Goal: Obtain resource: Obtain resource

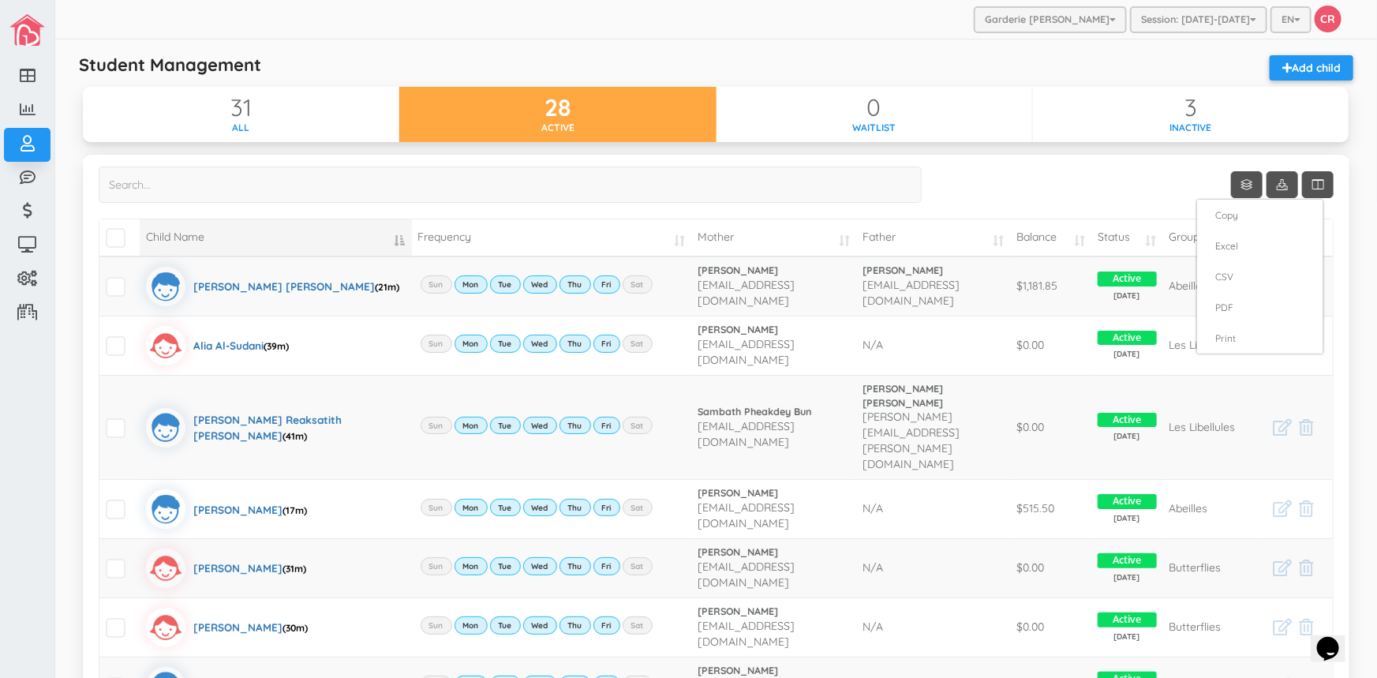
click at [1178, 16] on div at bounding box center [688, 339] width 1377 height 678
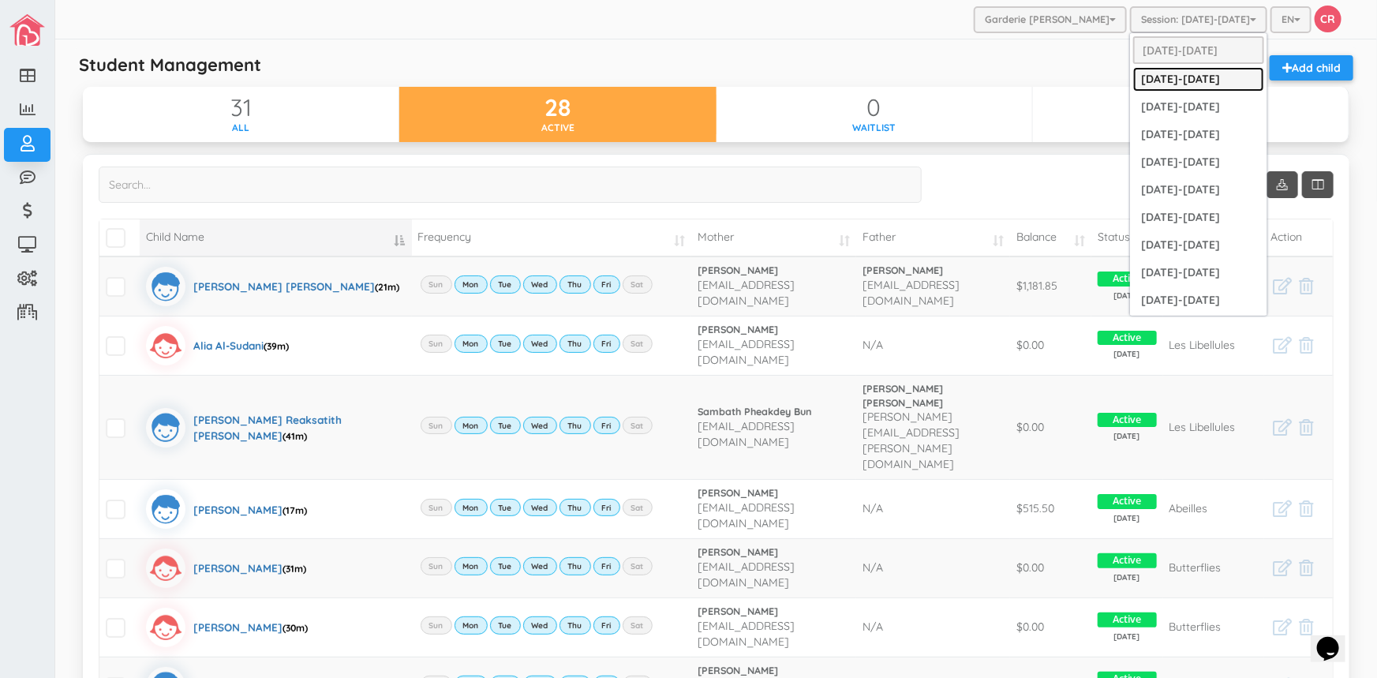
drag, startPoint x: 1172, startPoint y: 79, endPoint x: 1154, endPoint y: 81, distance: 18.3
click at [1170, 79] on link "[DATE]-[DATE]" at bounding box center [1198, 79] width 131 height 24
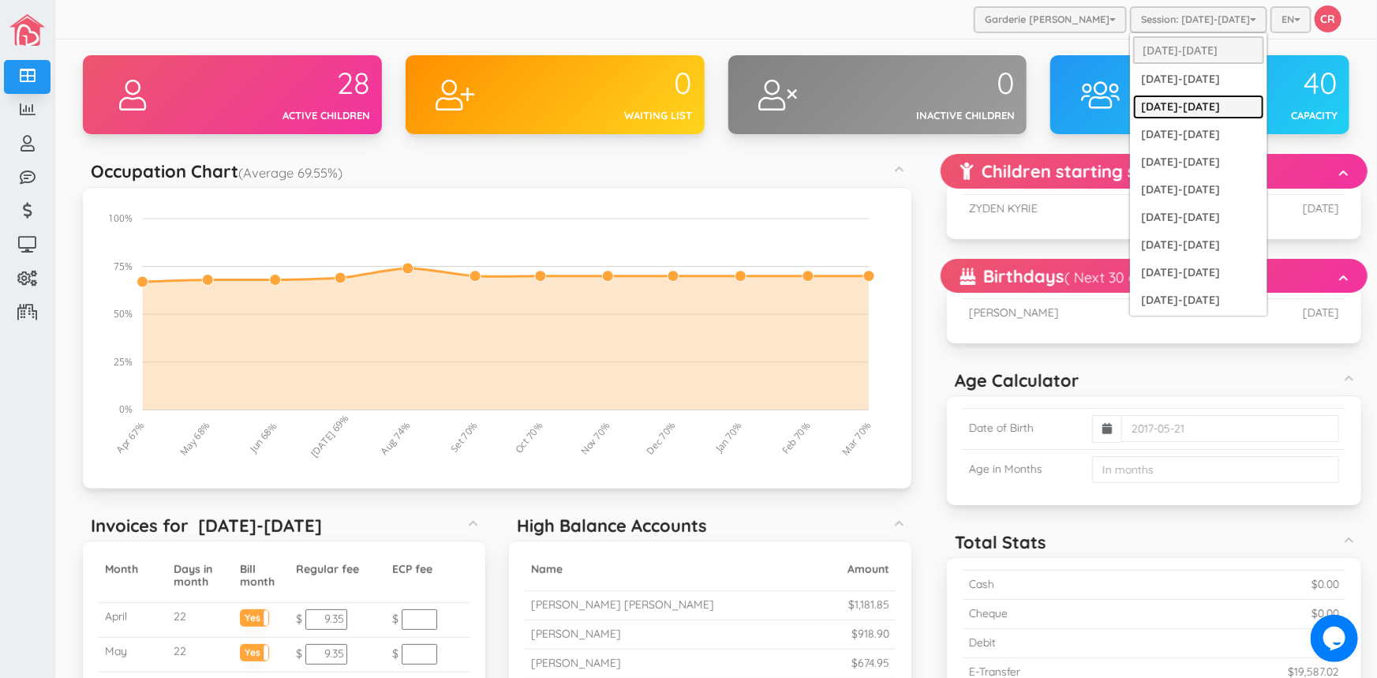
click at [1184, 107] on link "[DATE]-[DATE]" at bounding box center [1198, 107] width 131 height 24
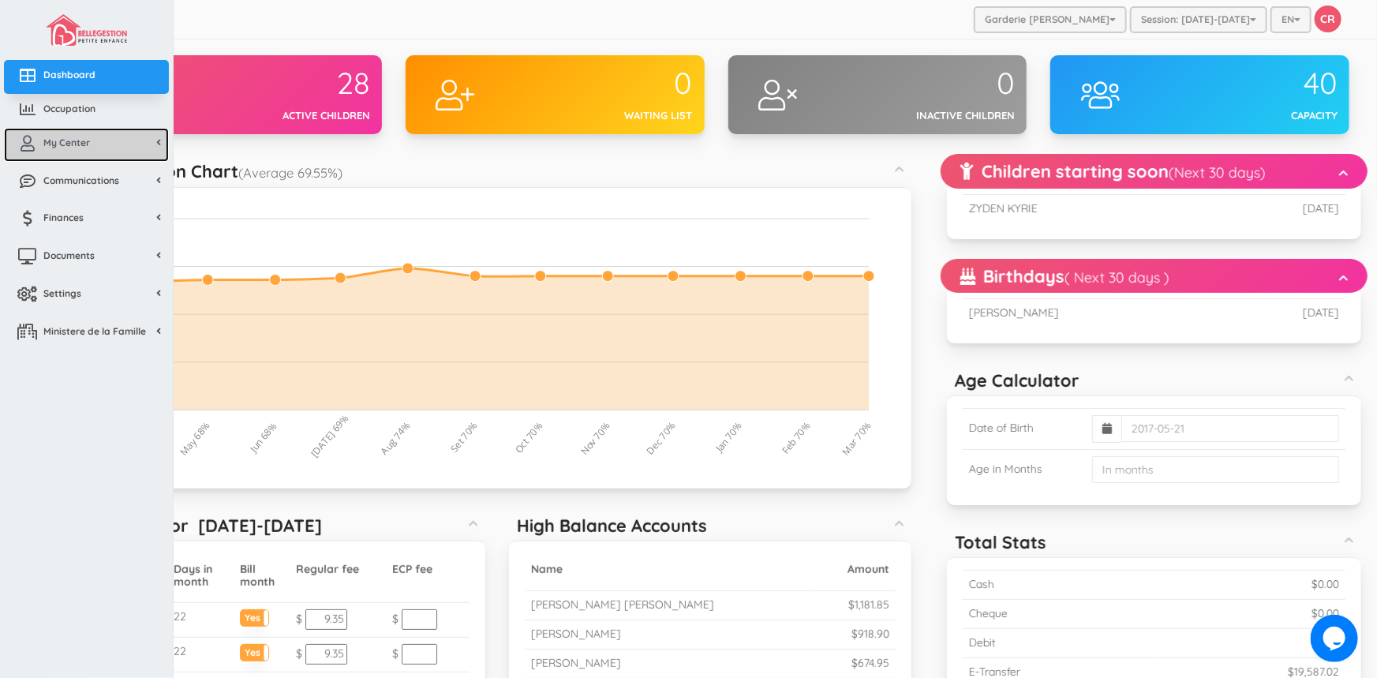
click at [62, 137] on span "My Center" at bounding box center [66, 142] width 47 height 13
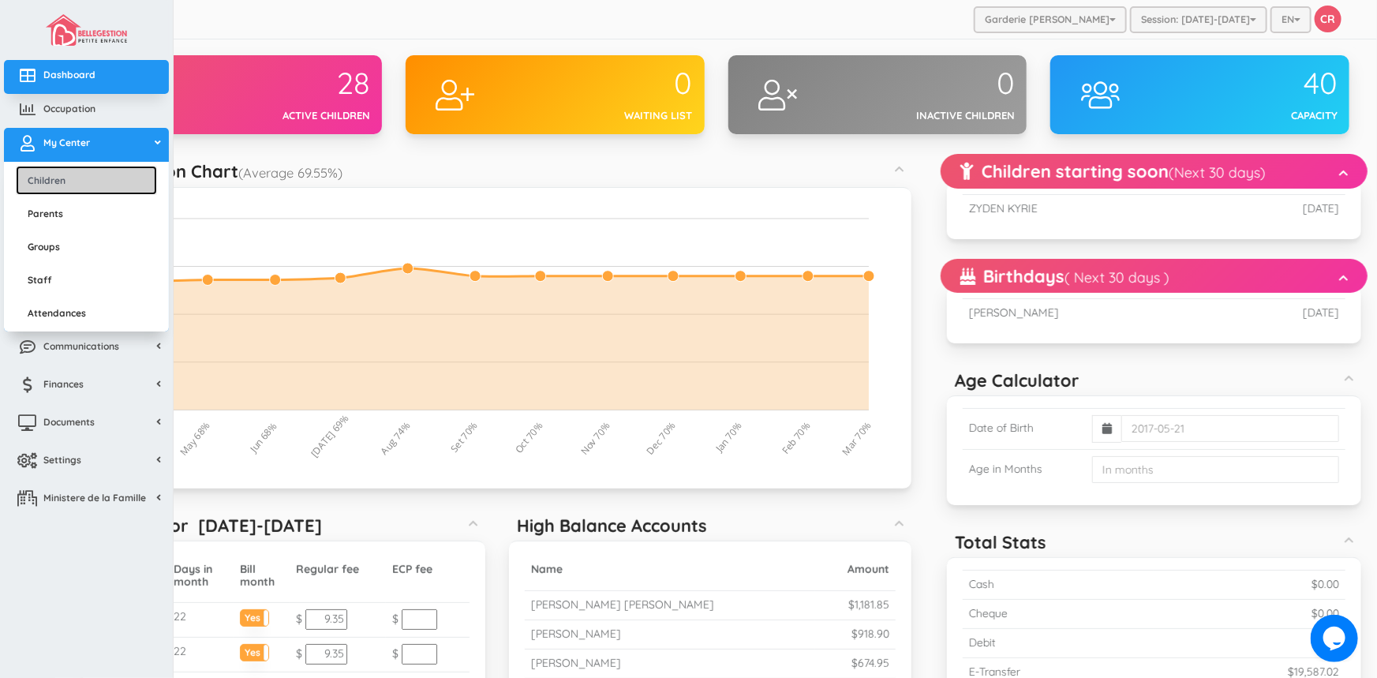
click at [62, 179] on link "Children" at bounding box center [86, 180] width 141 height 29
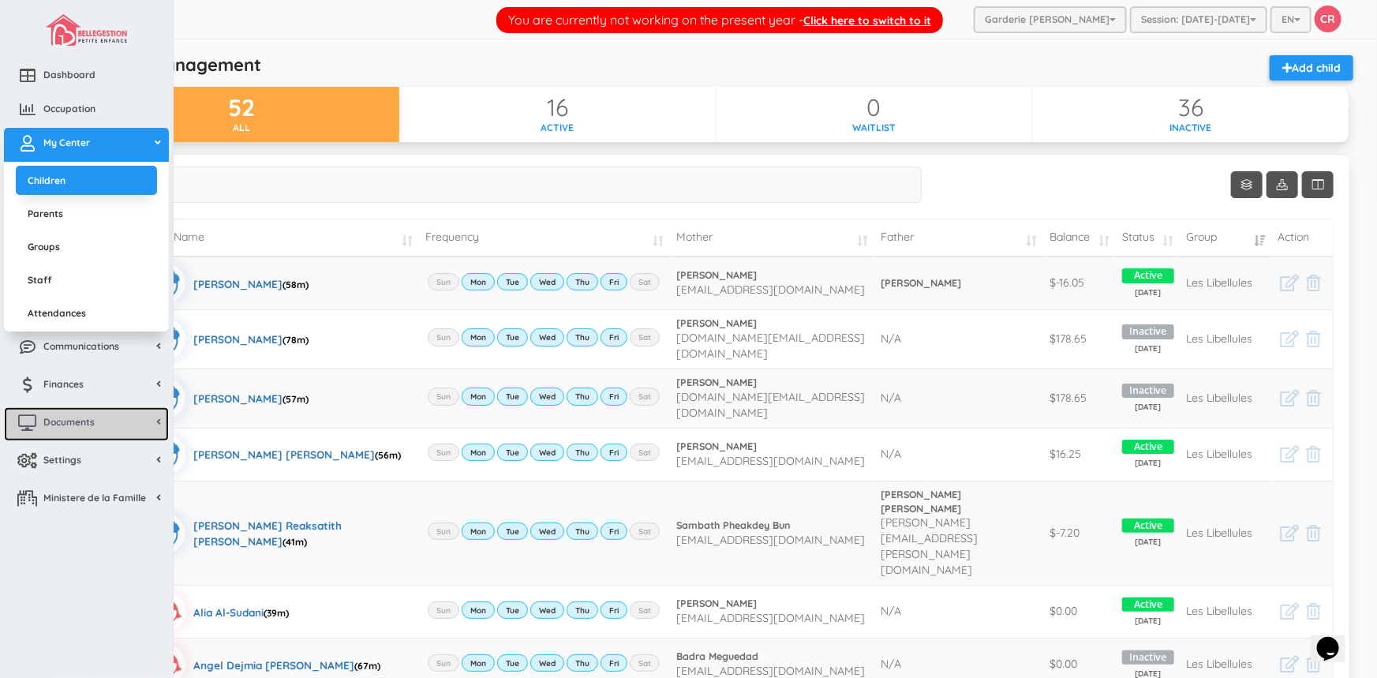
click at [69, 416] on span "Documents" at bounding box center [68, 421] width 51 height 13
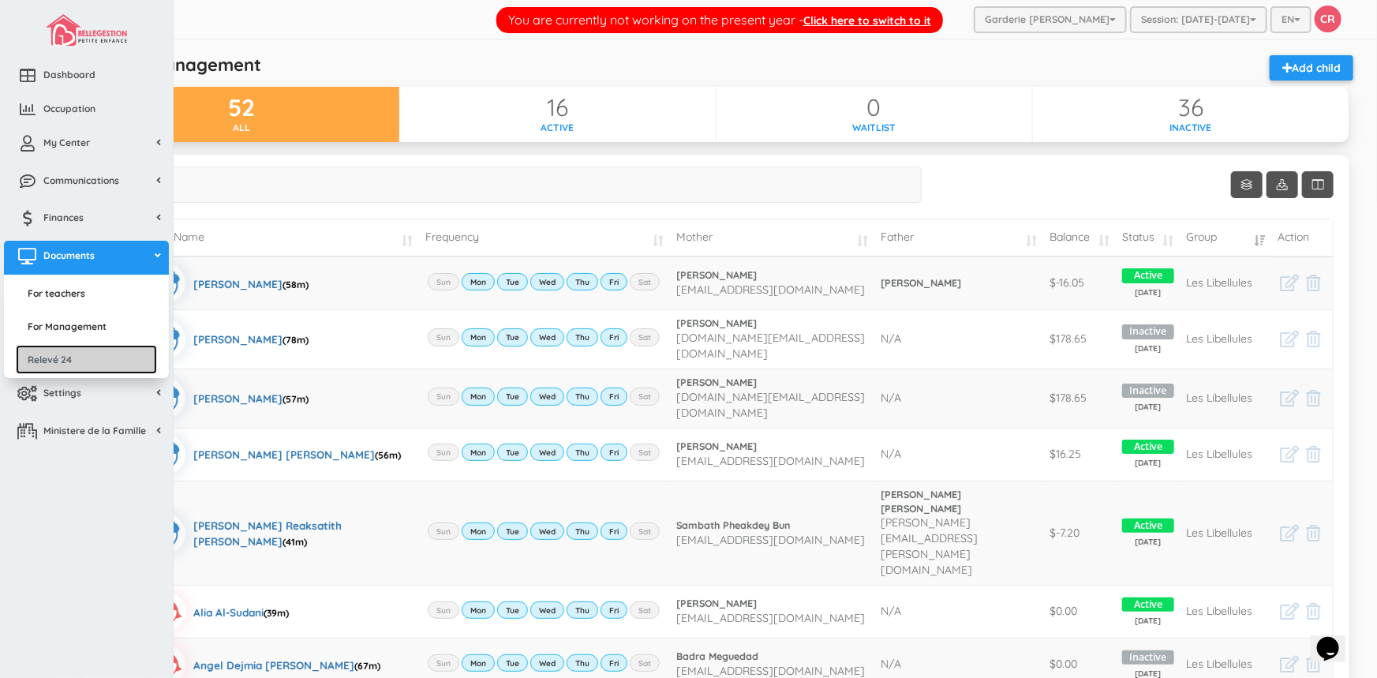
click at [66, 364] on link "Relevé 24" at bounding box center [86, 359] width 141 height 29
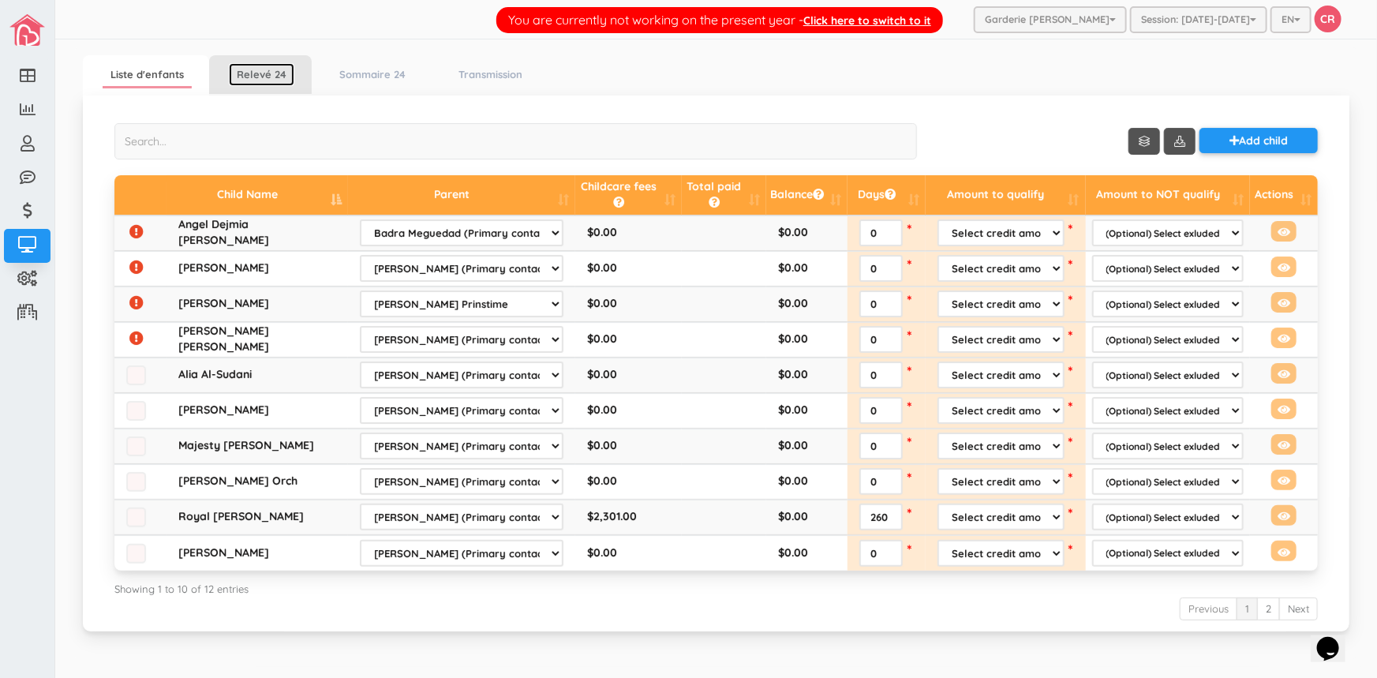
click at [248, 74] on link "Relevé 24" at bounding box center [261, 74] width 65 height 23
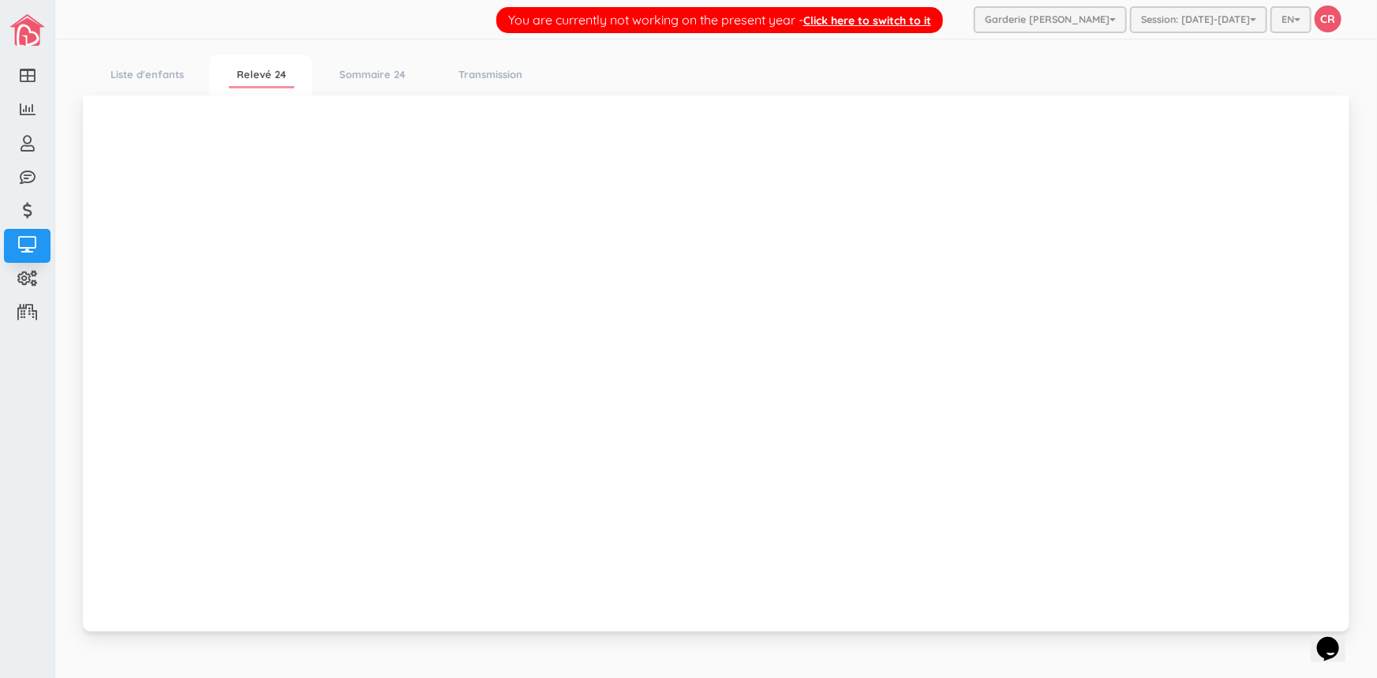
scroll to position [18, 0]
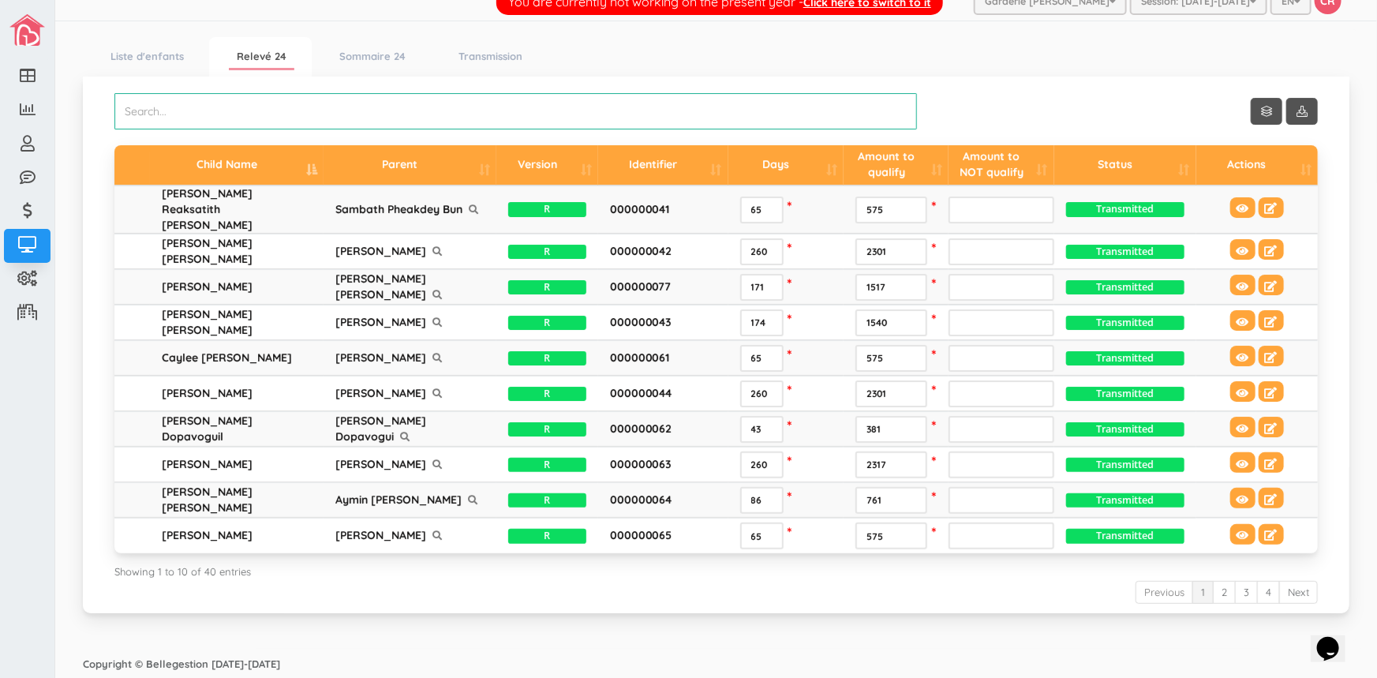
click at [156, 110] on input "search" at bounding box center [515, 111] width 803 height 36
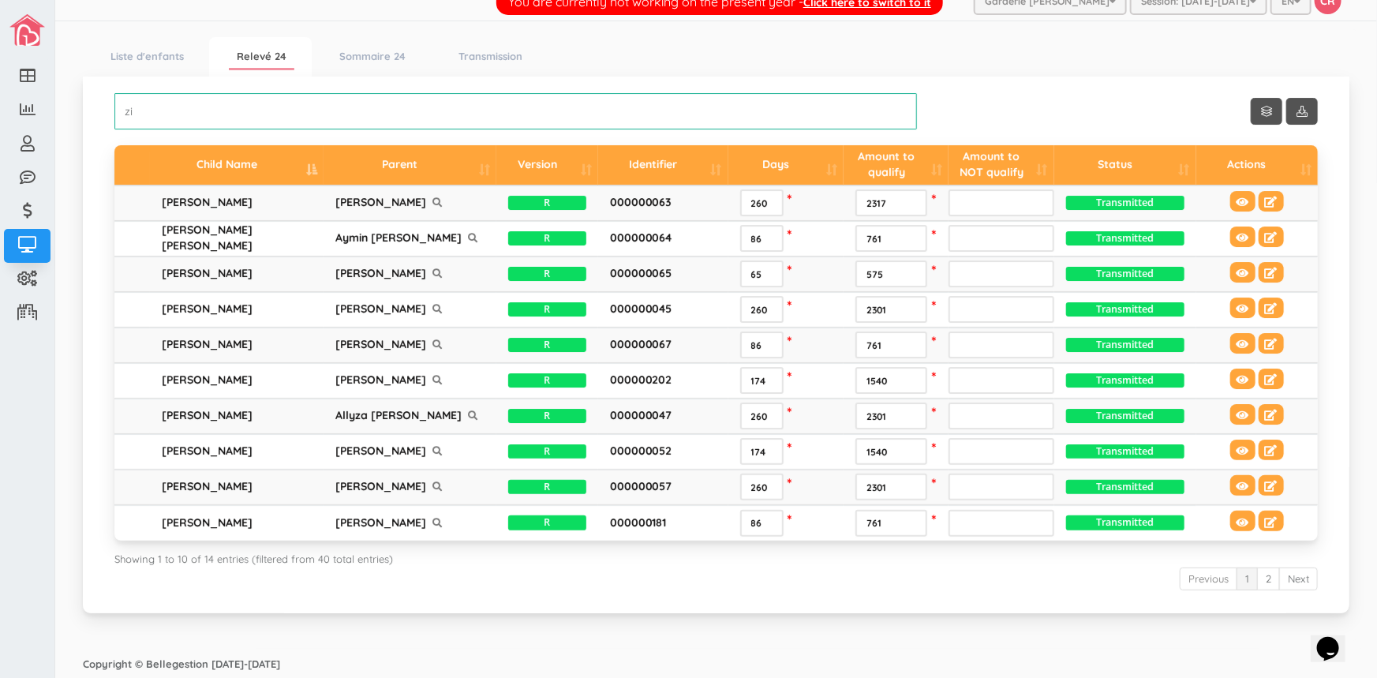
scroll to position [0, 0]
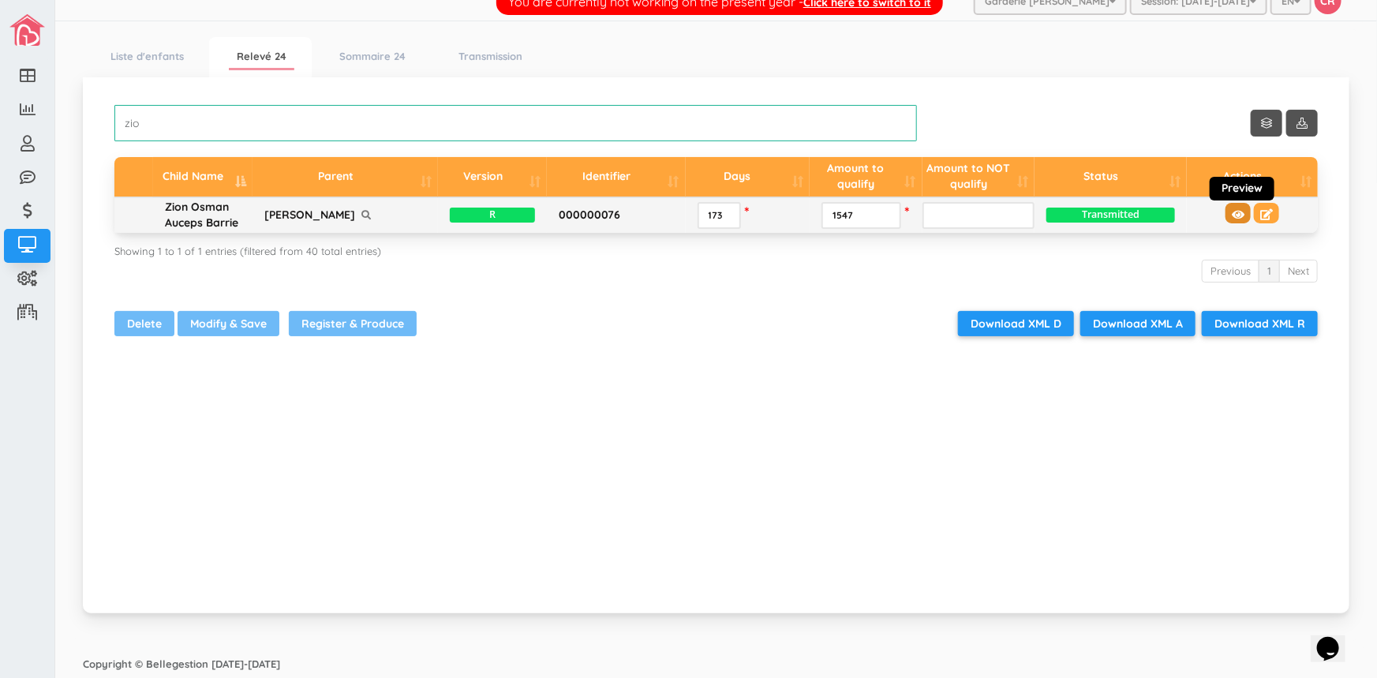
type input "zio"
click at [1232, 211] on icon at bounding box center [1238, 214] width 13 height 11
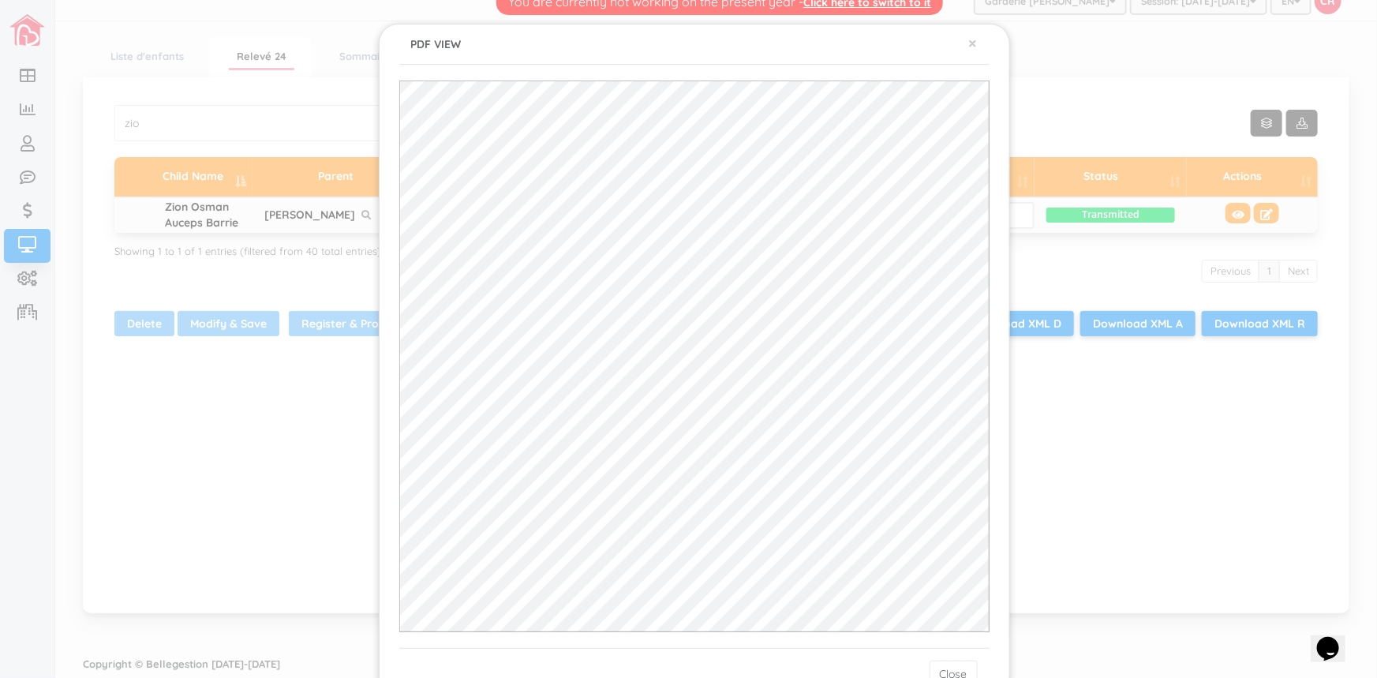
click at [705, 52] on div "× PDF VIEW" at bounding box center [694, 44] width 590 height 40
drag, startPoint x: 851, startPoint y: 51, endPoint x: 790, endPoint y: 70, distance: 63.6
click at [790, 70] on div "× PDF VIEW Close" at bounding box center [694, 362] width 631 height 676
click at [971, 41] on button "×" at bounding box center [973, 43] width 9 height 17
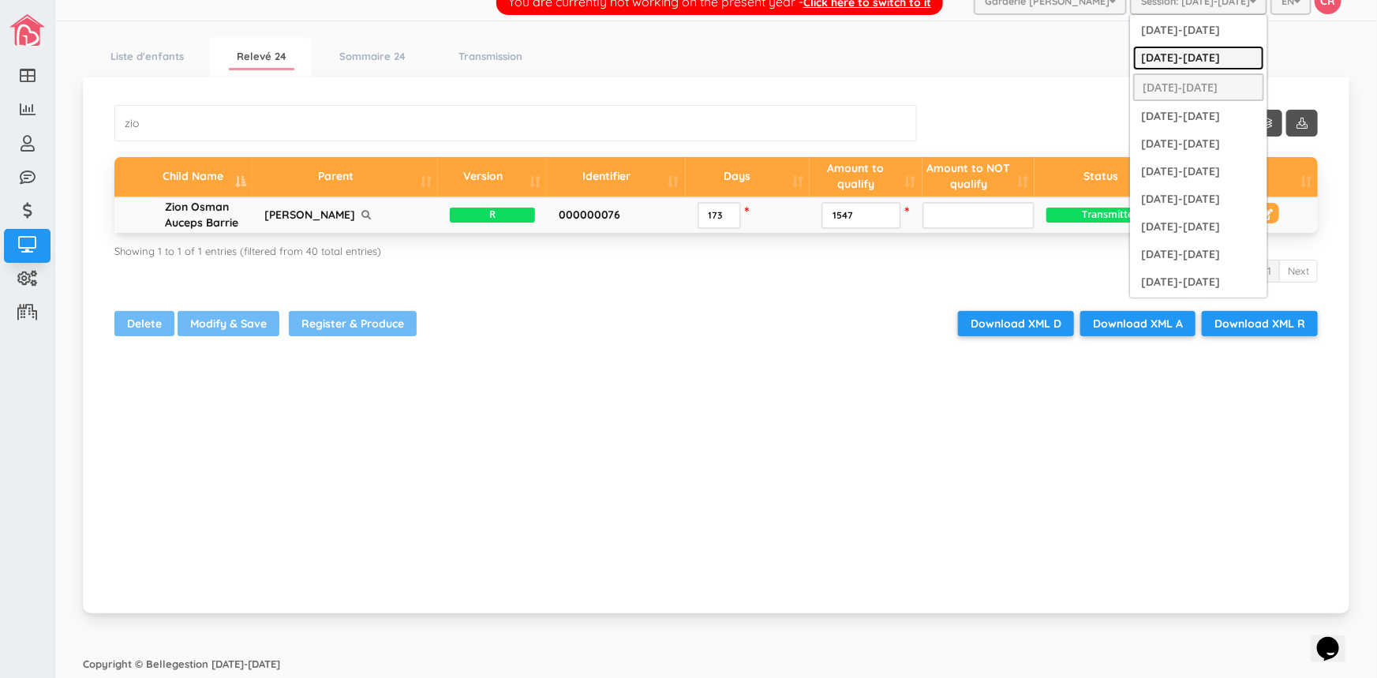
click at [1196, 52] on link "[DATE]-[DATE]" at bounding box center [1198, 58] width 131 height 24
click at [1196, 51] on link "[DATE]-[DATE]" at bounding box center [1198, 58] width 131 height 24
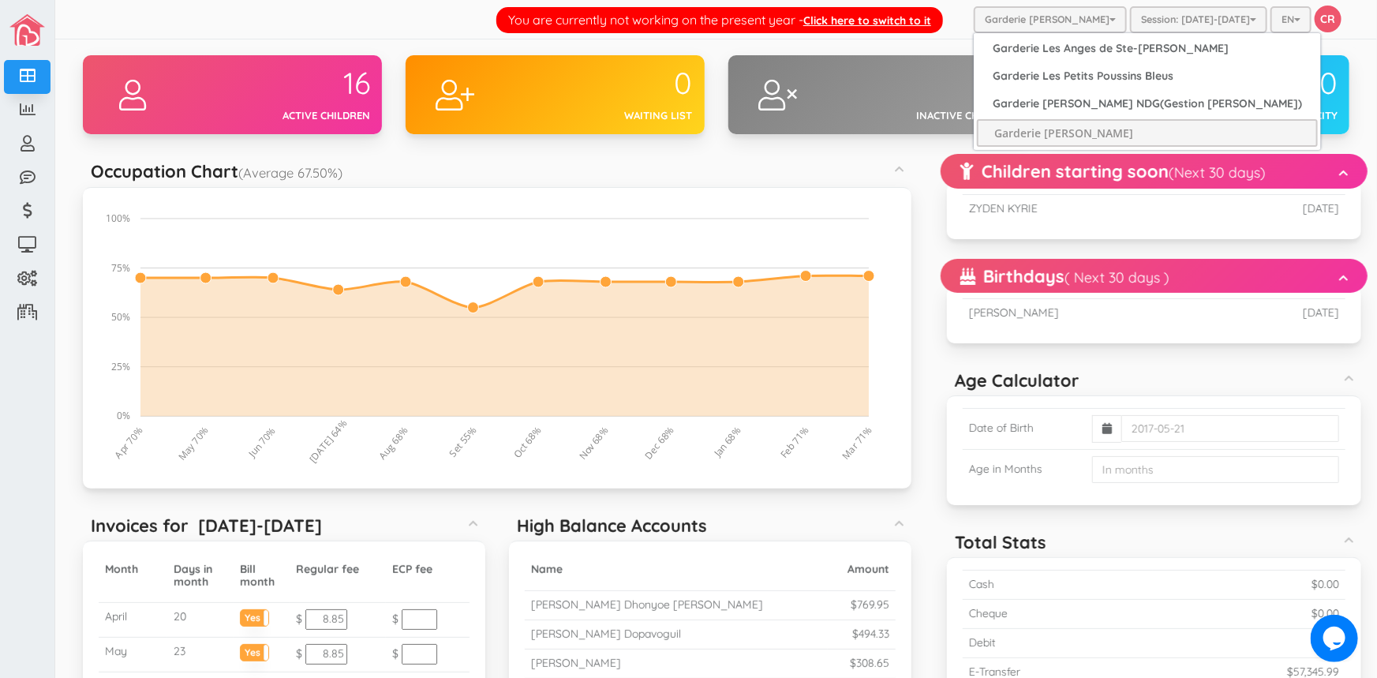
click at [1079, 21] on button "Garderie [PERSON_NAME]" at bounding box center [1050, 19] width 153 height 27
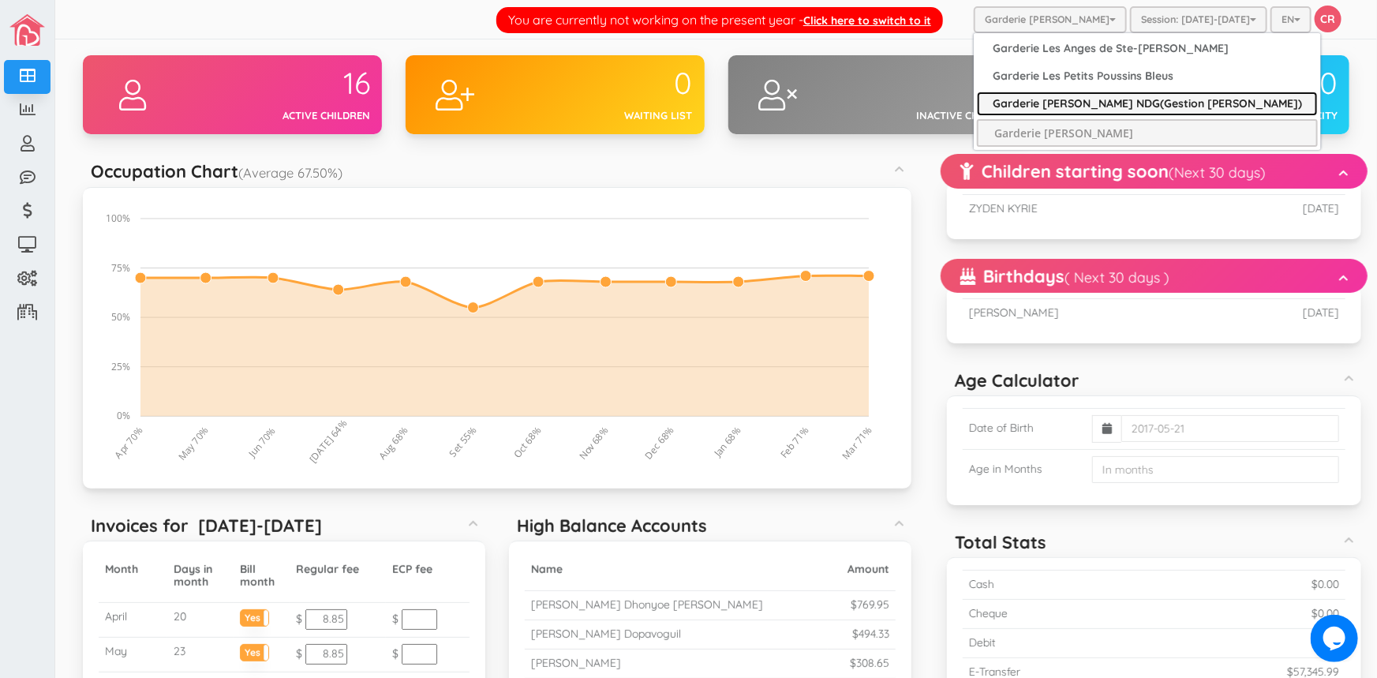
click at [1075, 95] on link "Garderie [PERSON_NAME] NDG(Gestion [PERSON_NAME])" at bounding box center [1147, 104] width 341 height 24
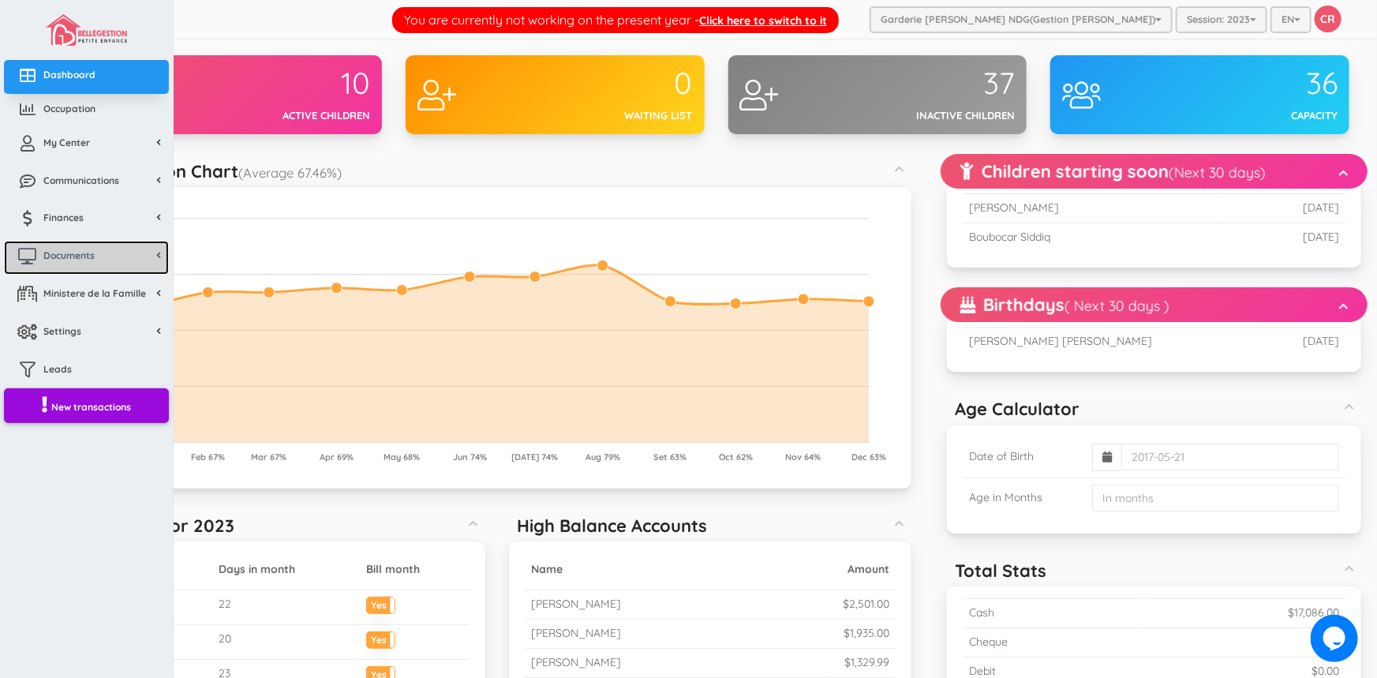
click at [60, 258] on span "Documents" at bounding box center [68, 255] width 51 height 13
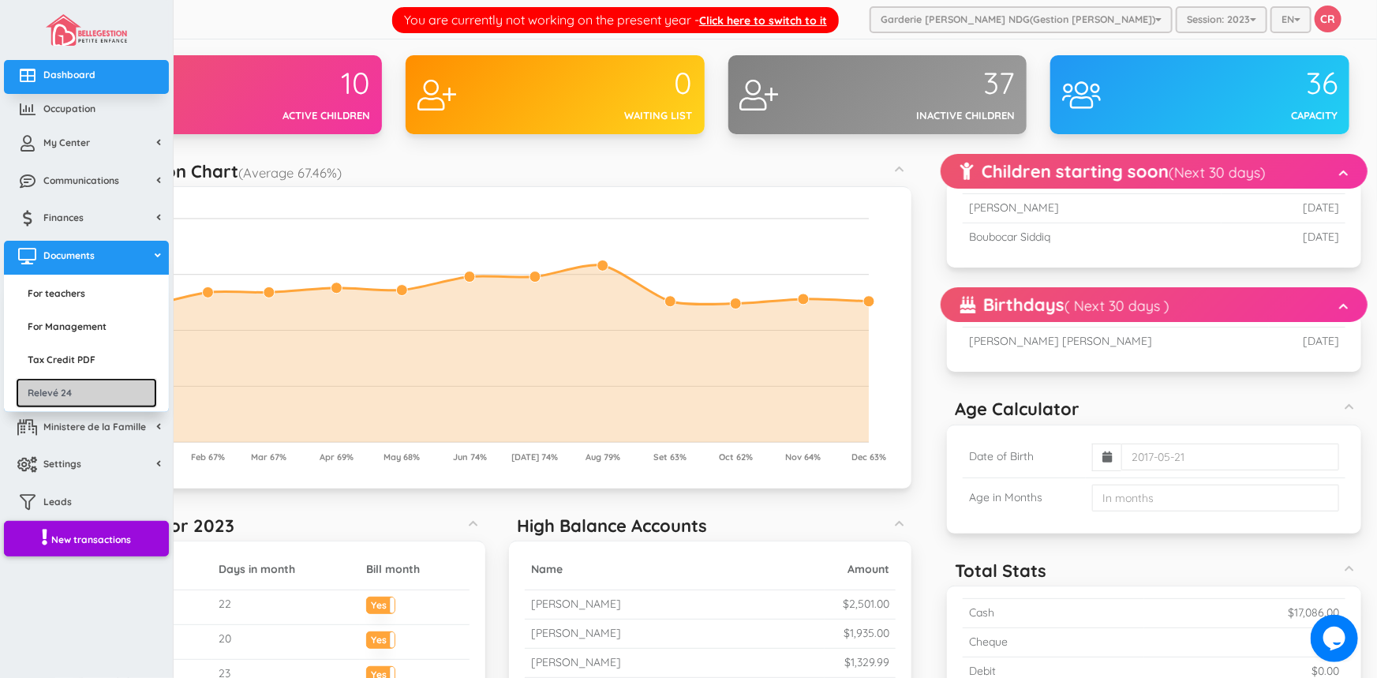
click at [62, 394] on link "Relevé 24" at bounding box center [86, 392] width 141 height 29
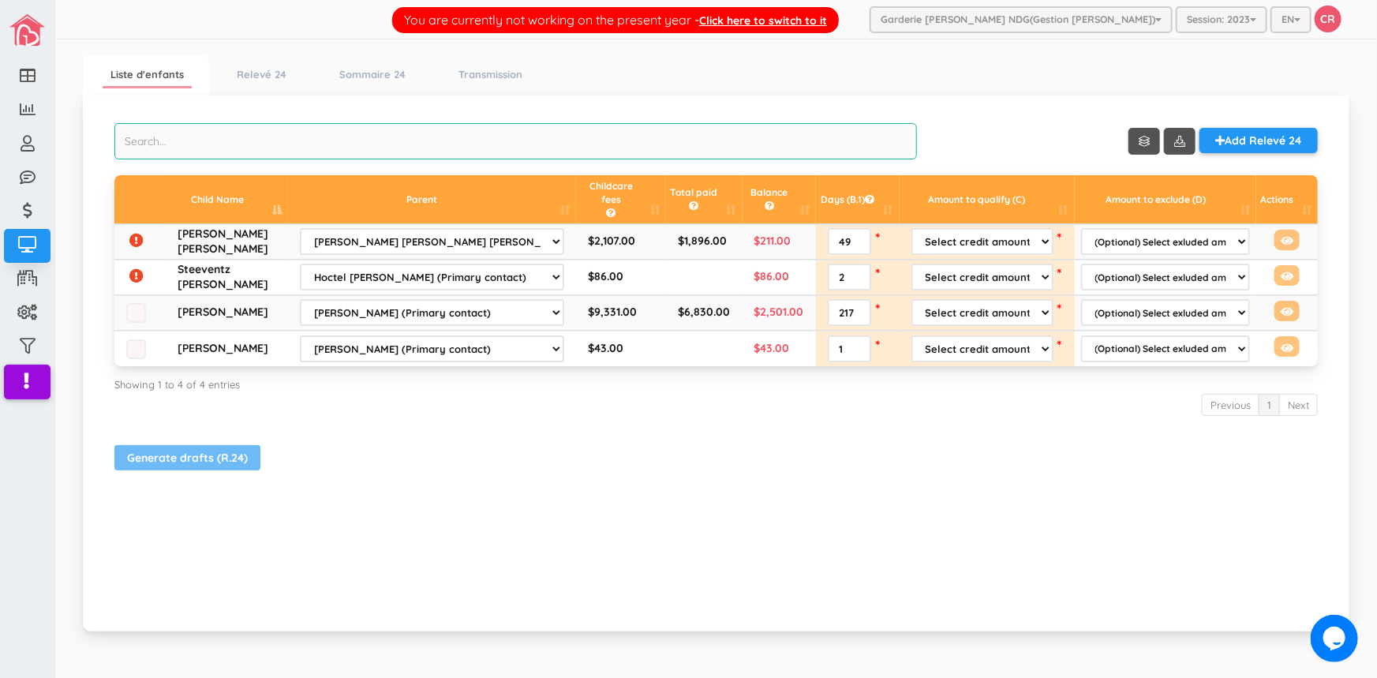
click at [174, 151] on input "search" at bounding box center [515, 141] width 803 height 36
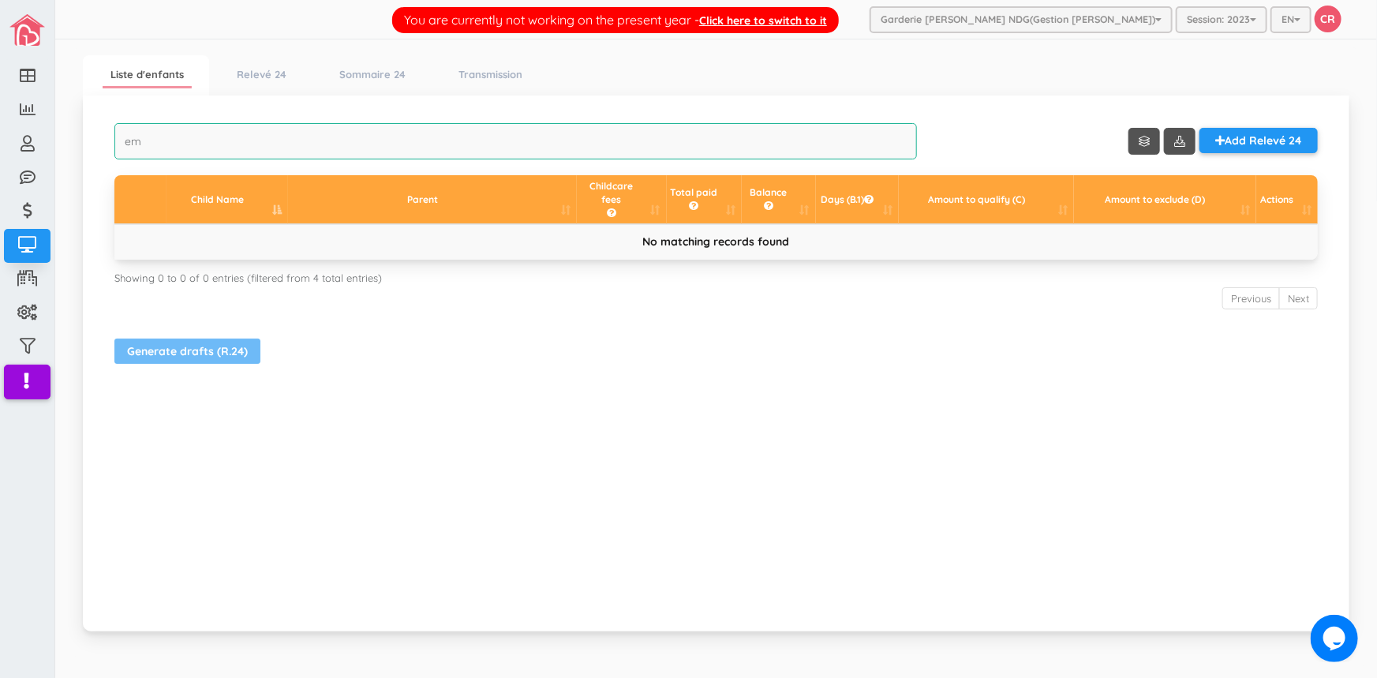
type input "e"
type input "evel"
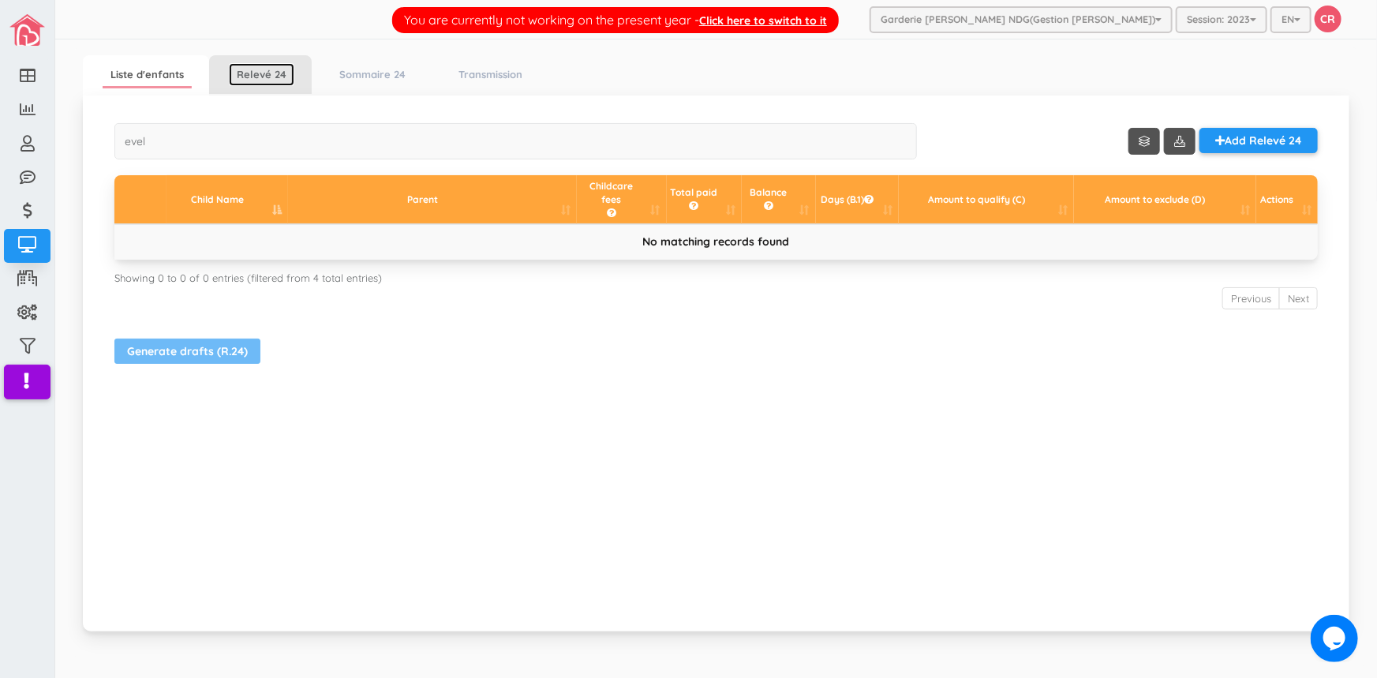
click at [260, 71] on link "Relevé 24" at bounding box center [261, 74] width 65 height 23
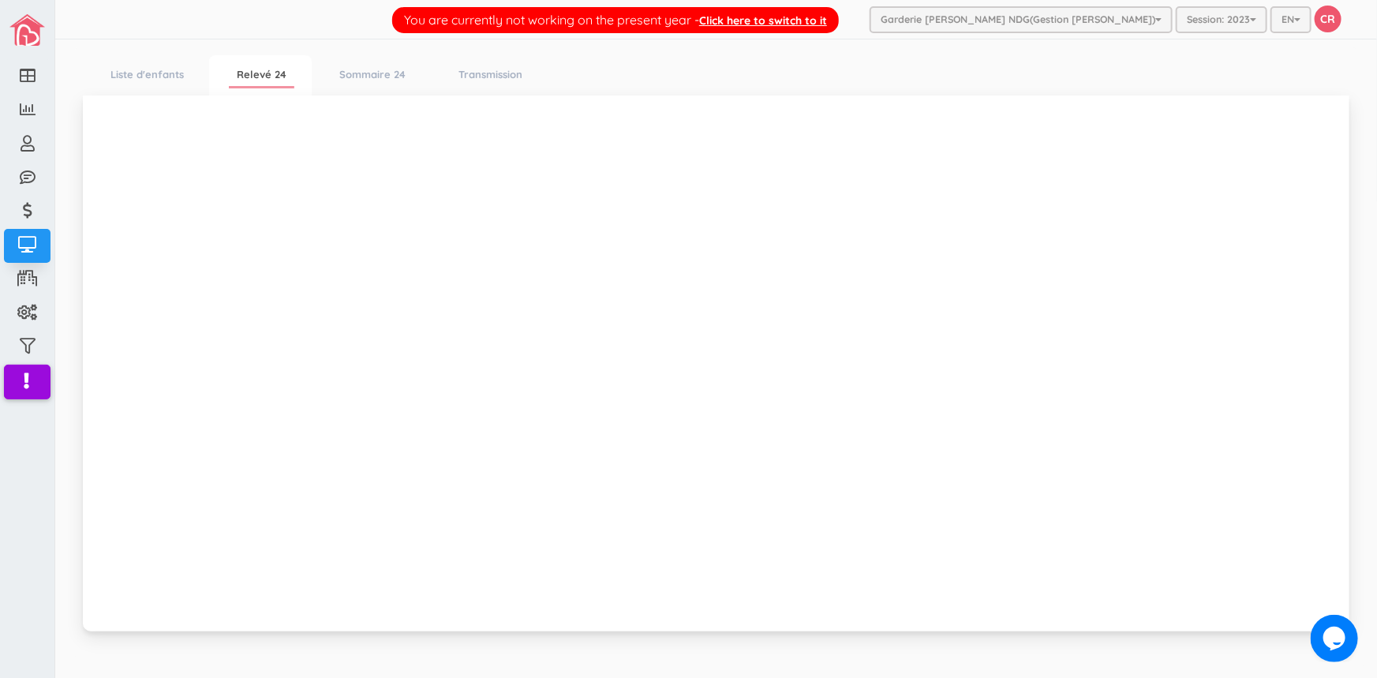
scroll to position [18, 0]
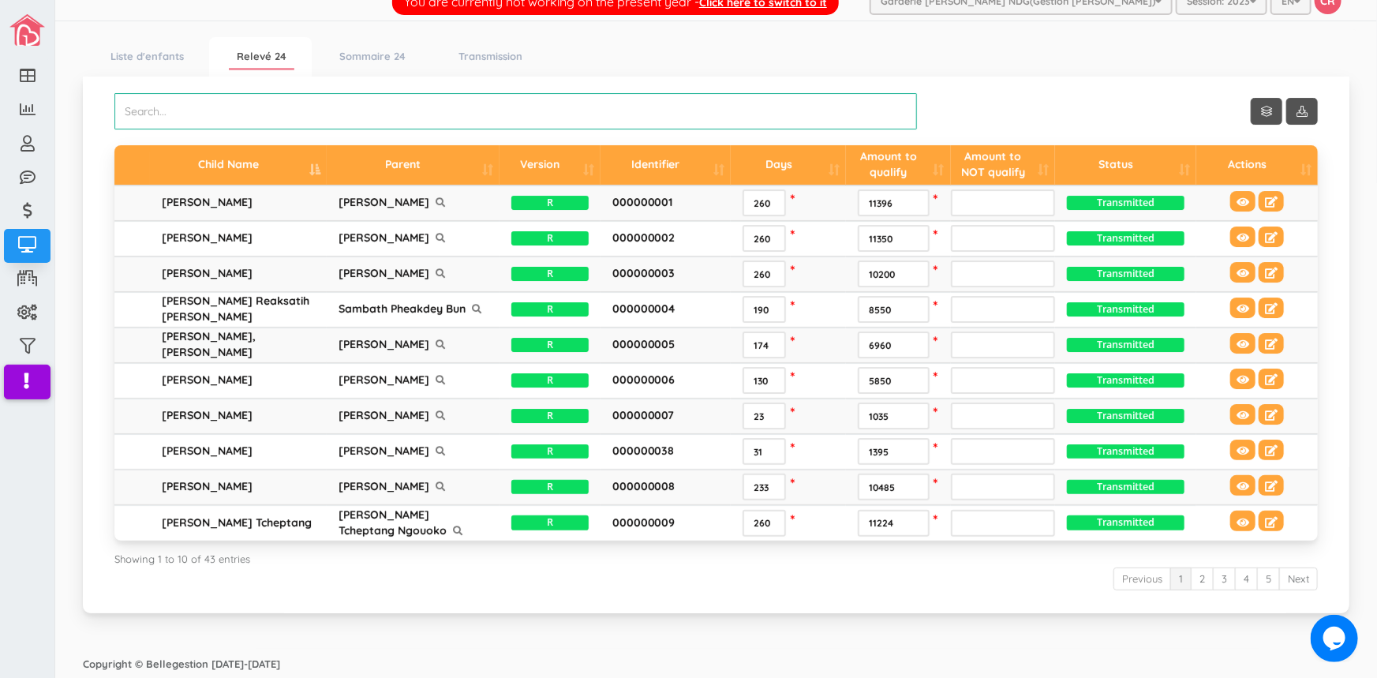
click at [150, 110] on input "search" at bounding box center [515, 111] width 803 height 36
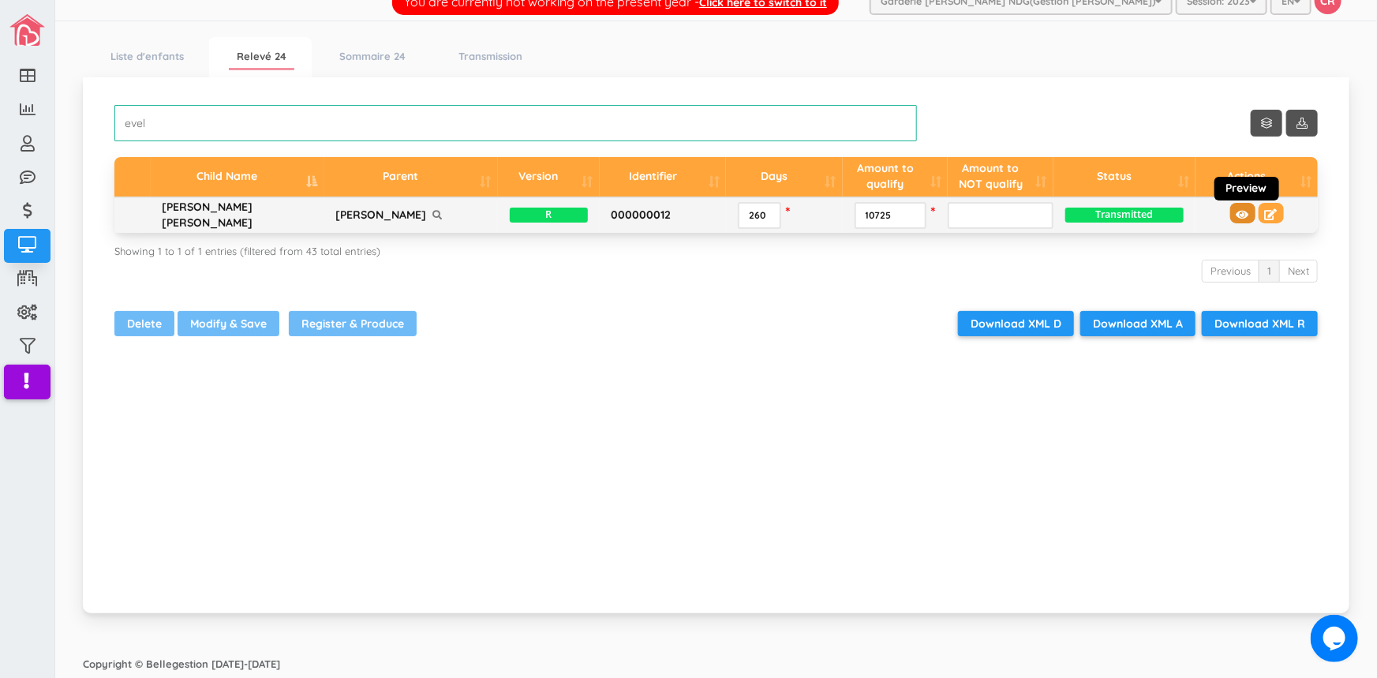
type input "evel"
click at [1237, 220] on icon at bounding box center [1243, 214] width 13 height 11
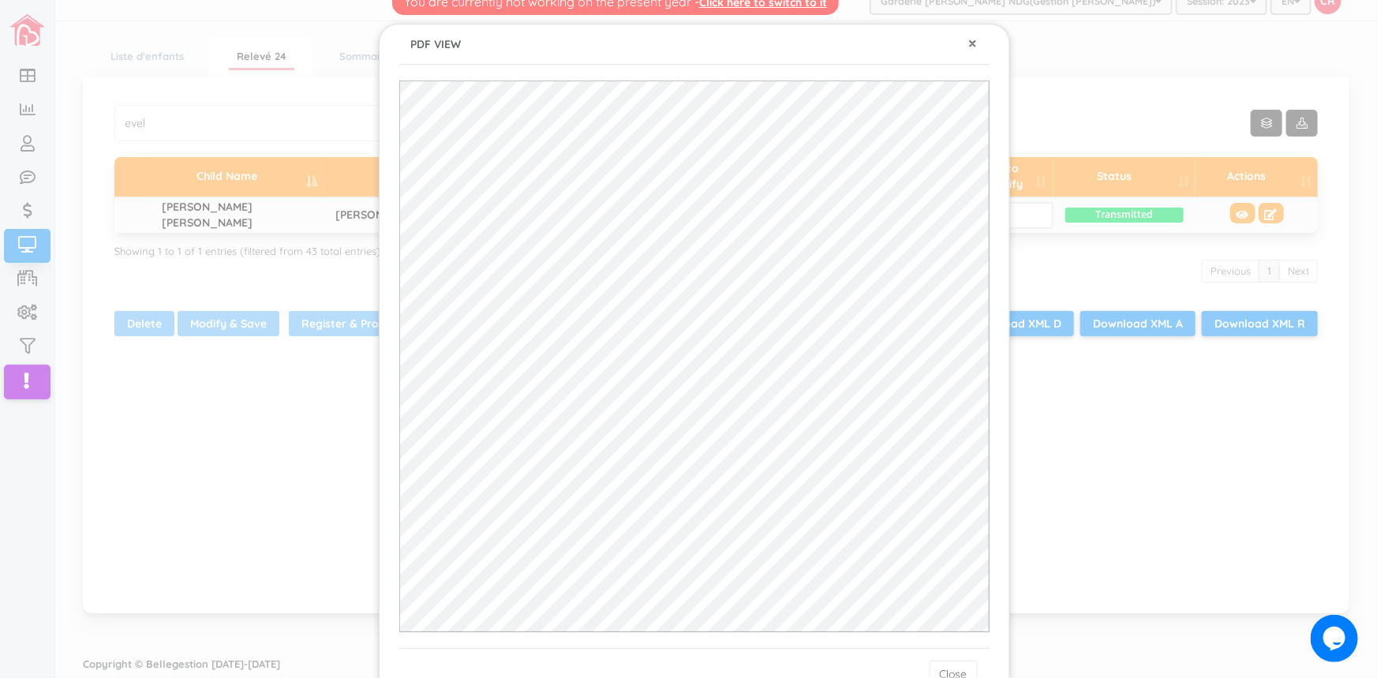
click at [969, 43] on button "×" at bounding box center [973, 43] width 9 height 17
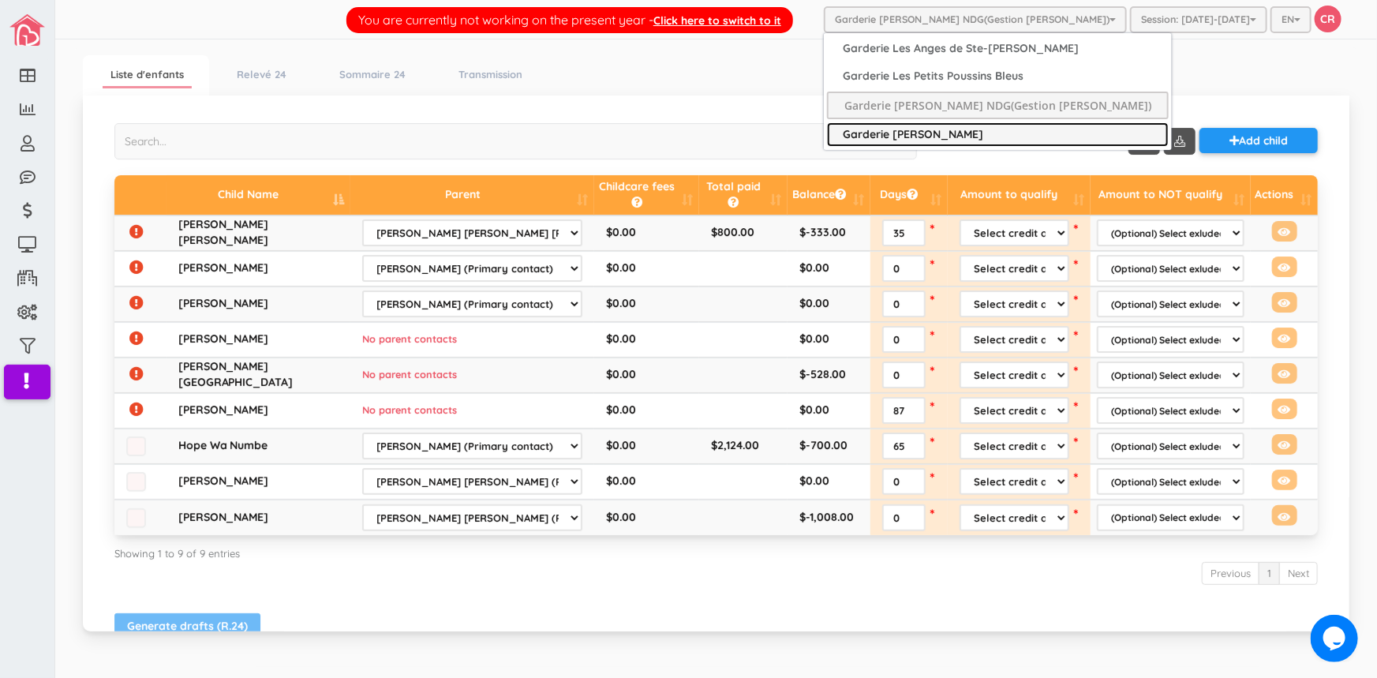
click at [964, 131] on link "Garderie [PERSON_NAME]" at bounding box center [998, 134] width 342 height 24
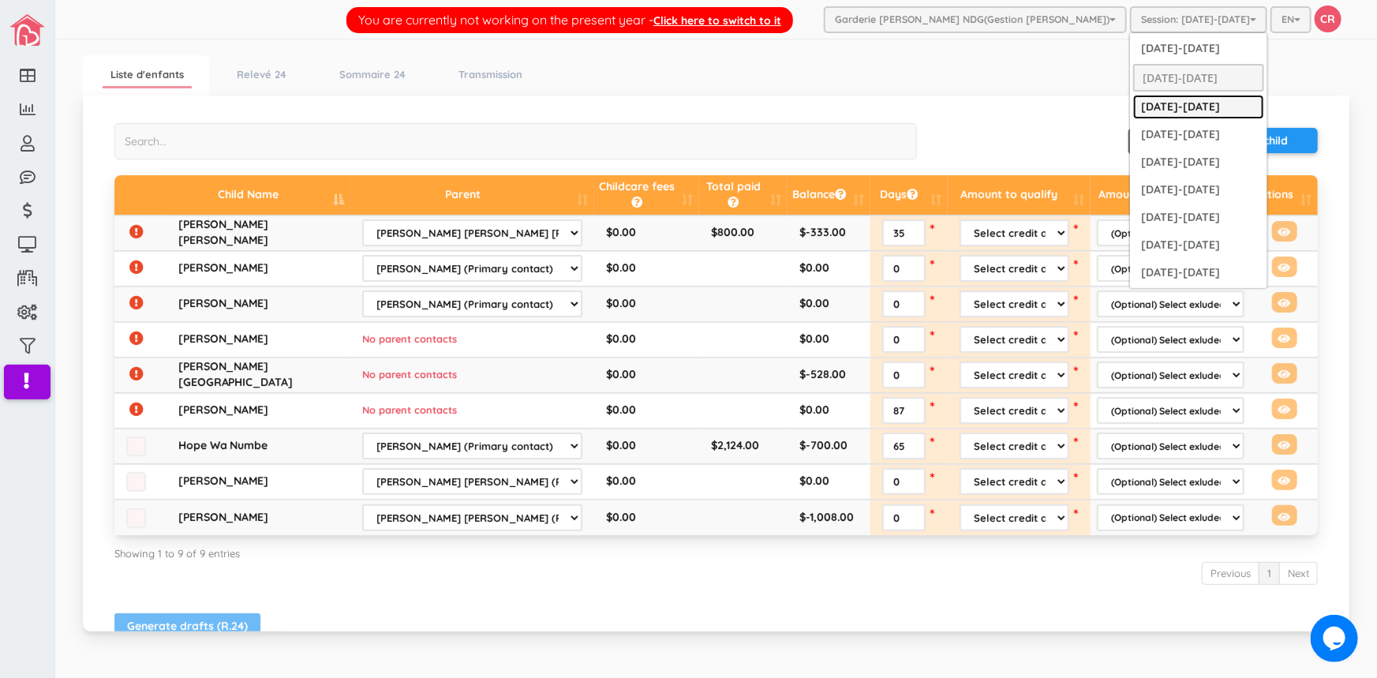
click at [1193, 103] on link "[DATE]-[DATE]" at bounding box center [1198, 107] width 131 height 24
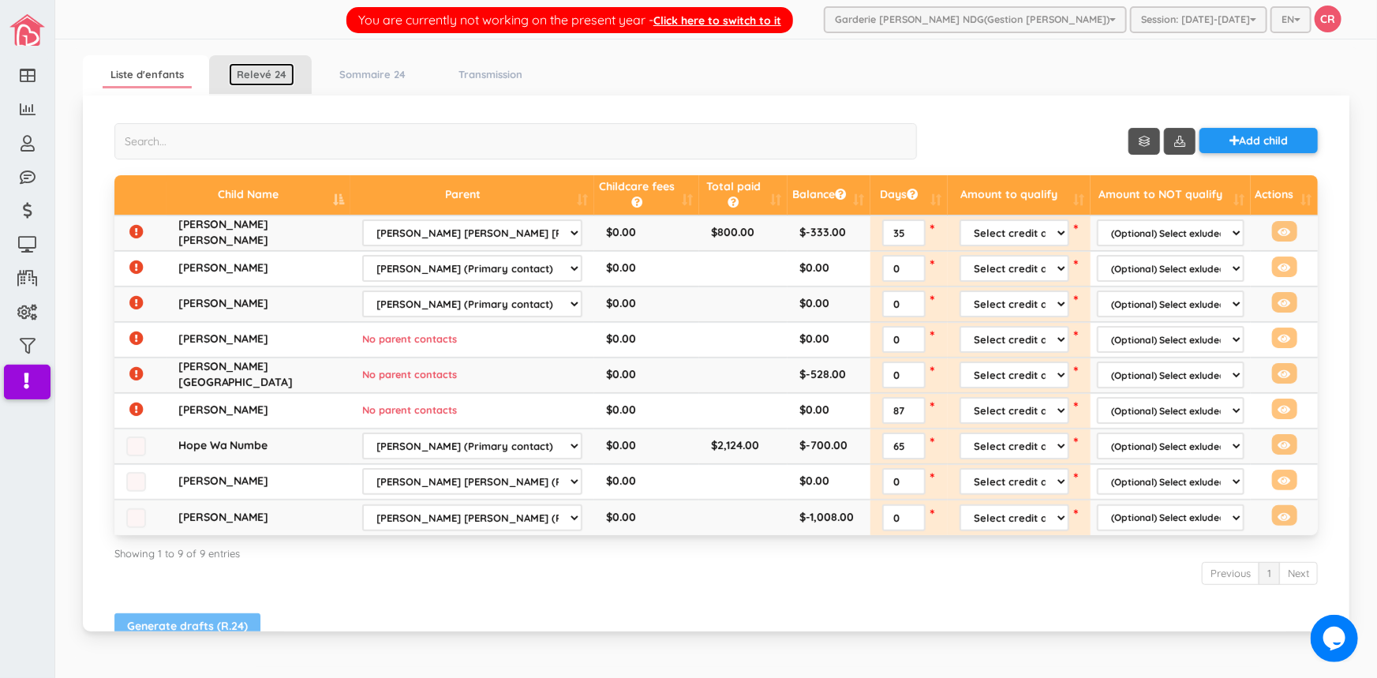
click at [258, 75] on link "Relevé 24" at bounding box center [261, 74] width 65 height 23
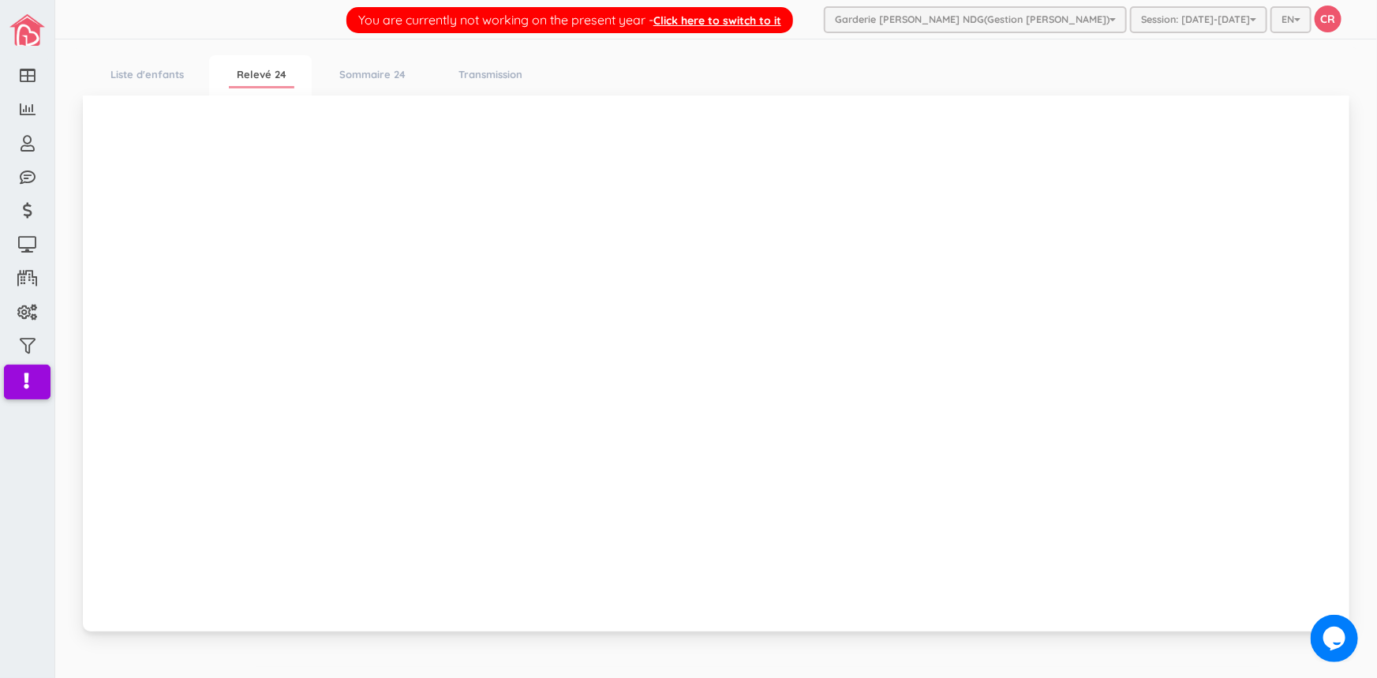
scroll to position [18, 0]
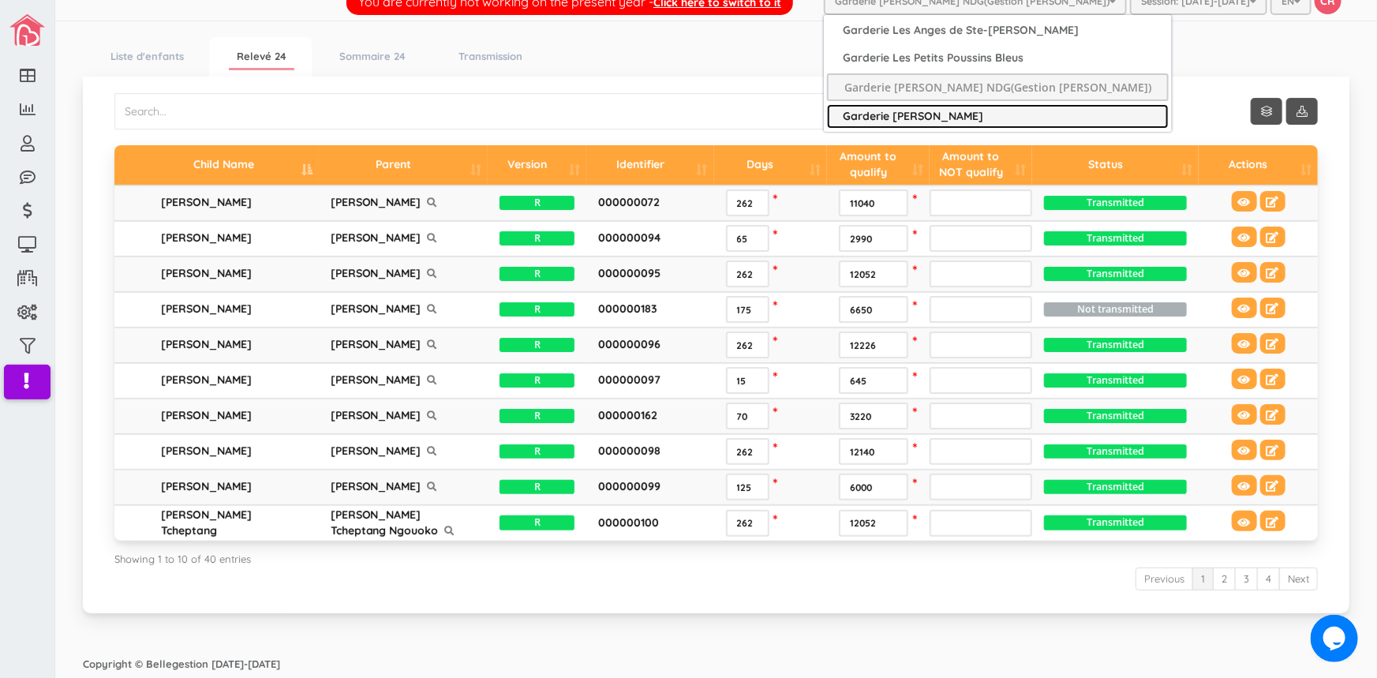
click at [993, 115] on link "Garderie [PERSON_NAME]" at bounding box center [998, 116] width 342 height 24
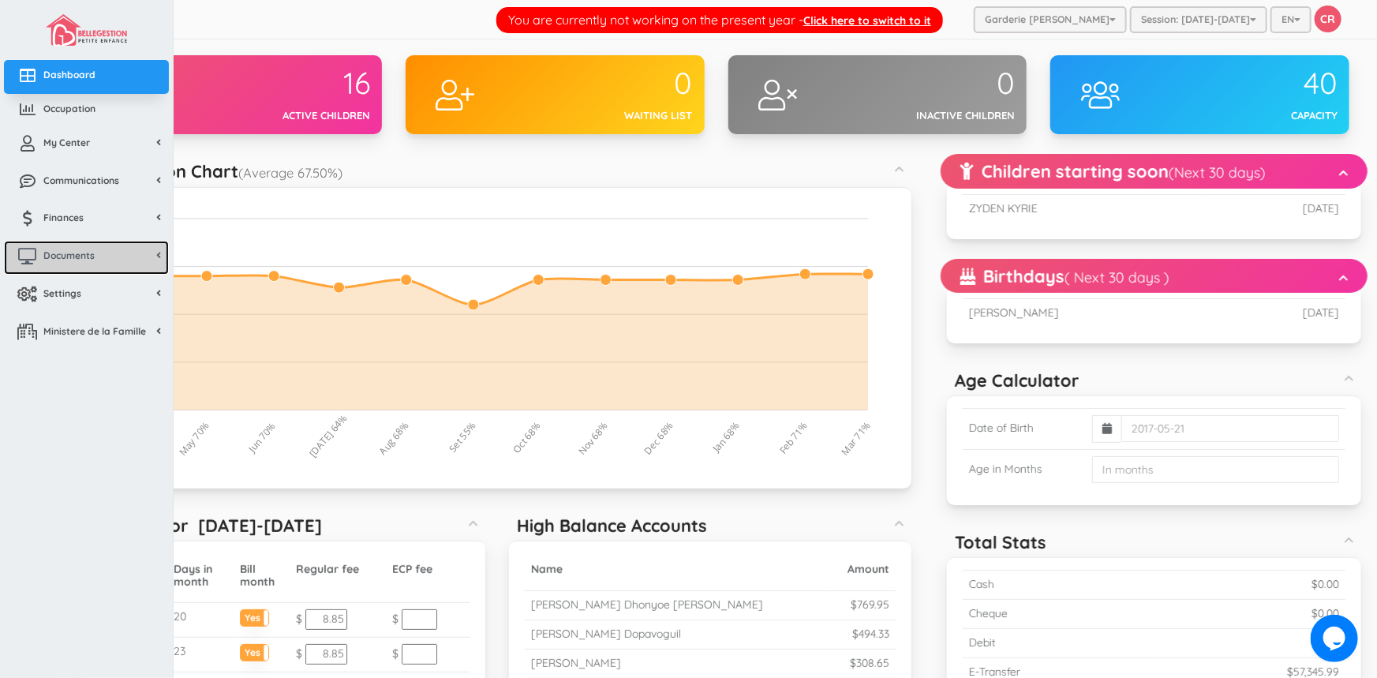
click at [54, 260] on span "Documents" at bounding box center [68, 255] width 51 height 13
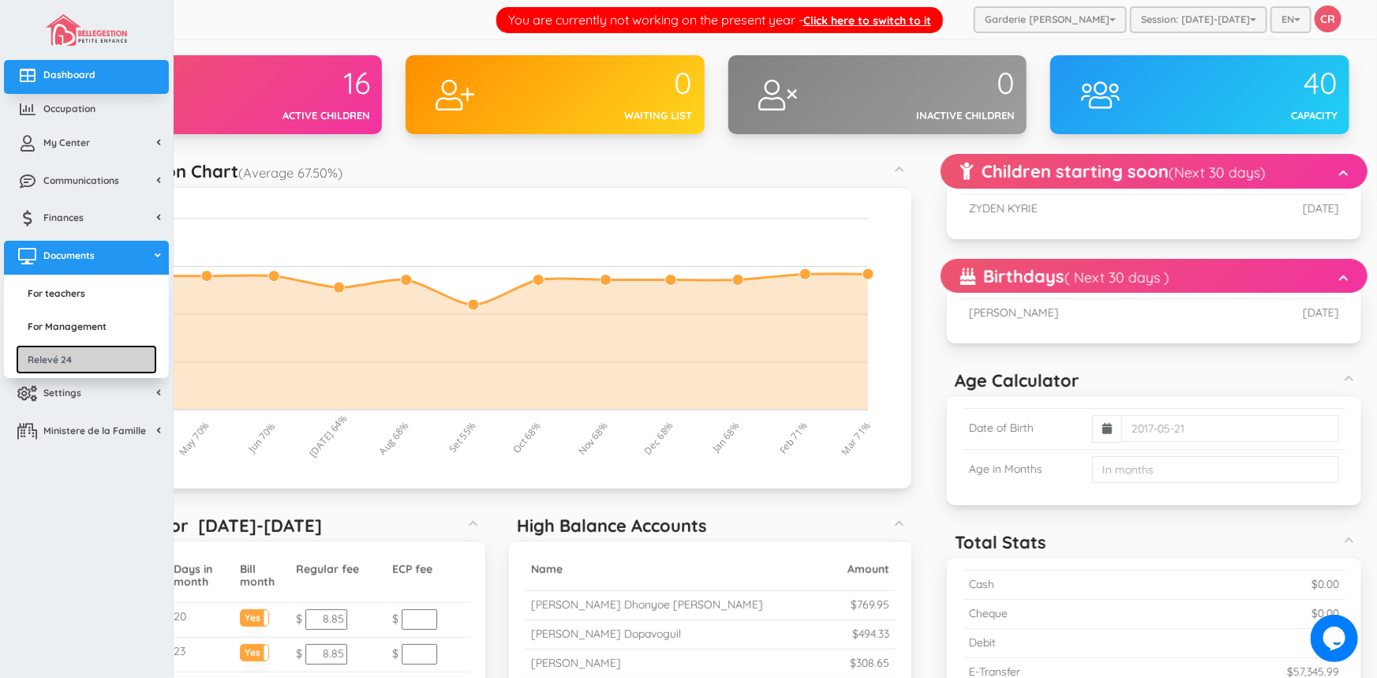
click at [41, 354] on link "Relevé 24" at bounding box center [86, 359] width 141 height 29
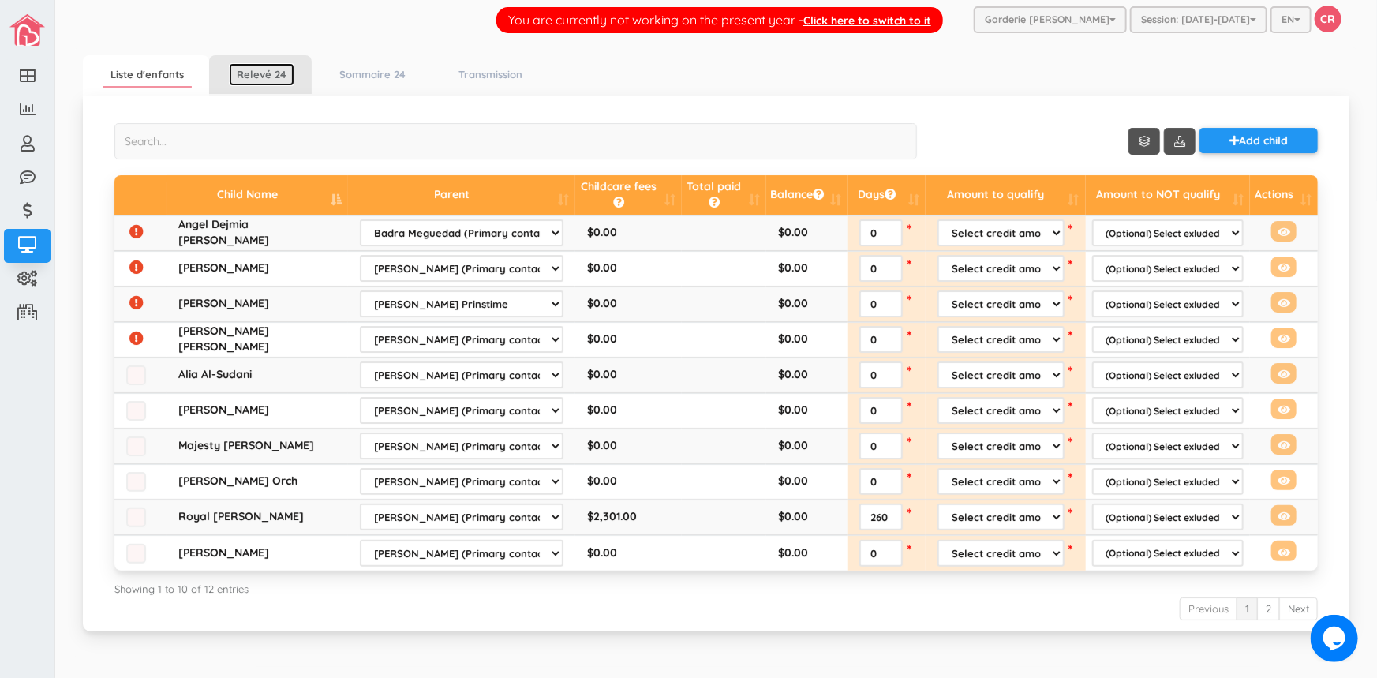
click at [287, 77] on link "Relevé 24" at bounding box center [261, 74] width 65 height 23
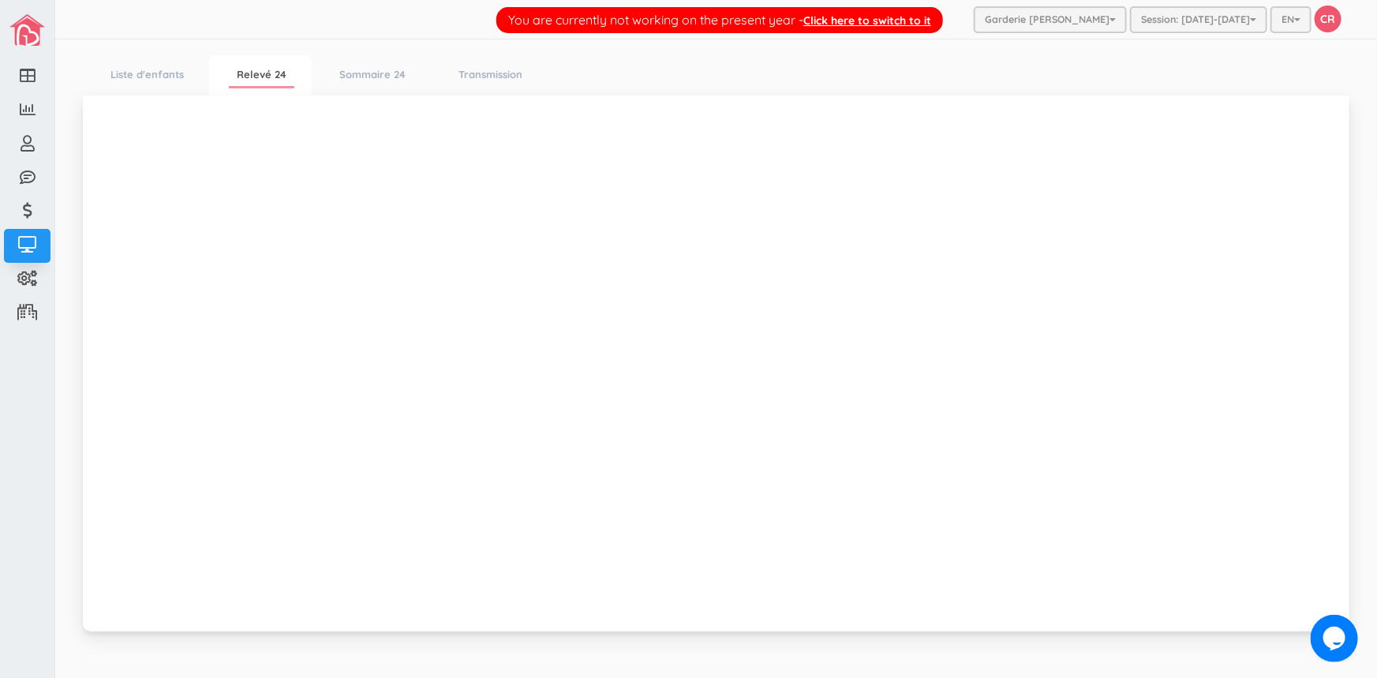
scroll to position [18, 0]
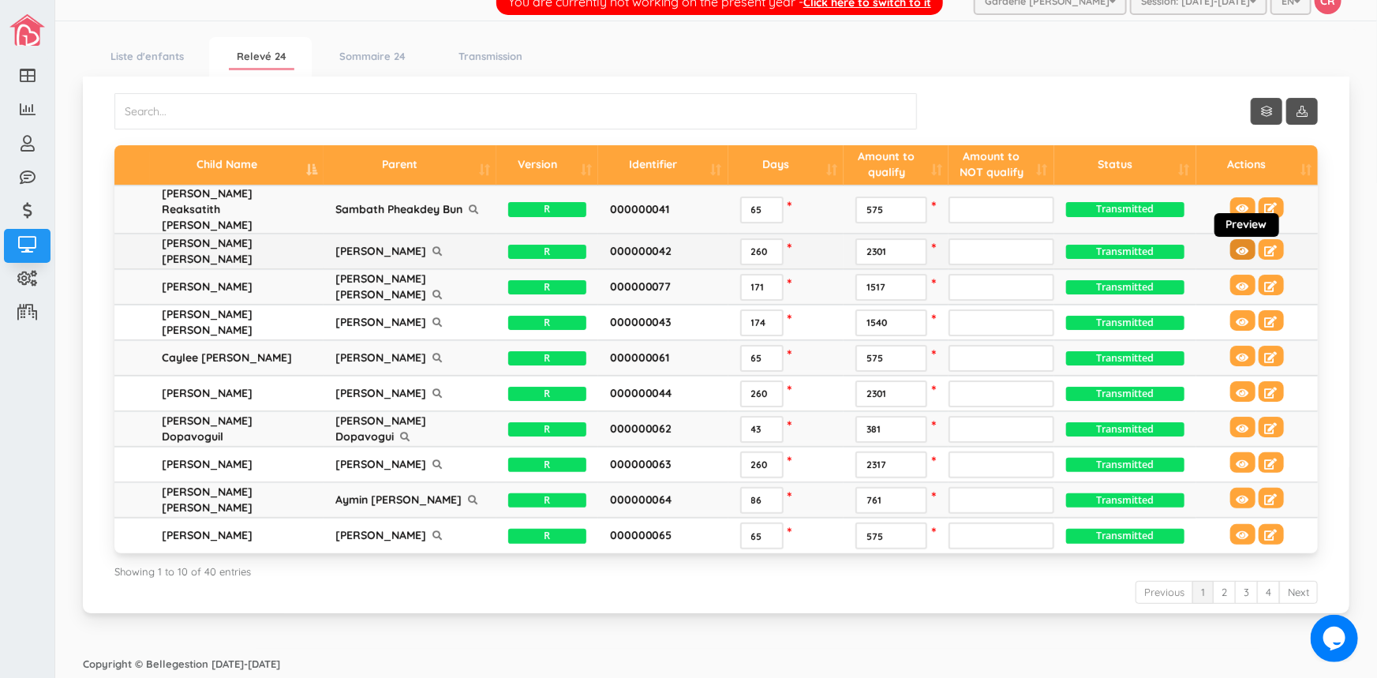
click at [1230, 239] on button at bounding box center [1242, 249] width 25 height 21
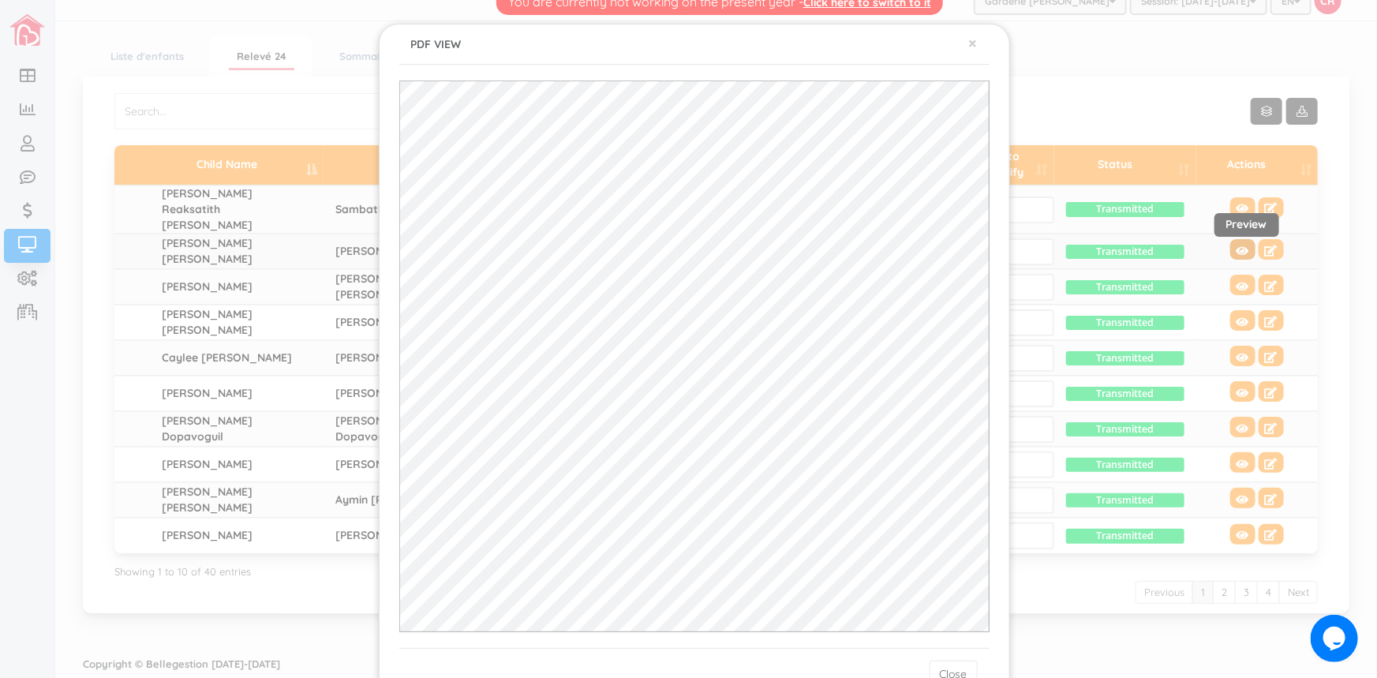
scroll to position [0, 0]
click at [969, 41] on button "×" at bounding box center [973, 43] width 9 height 17
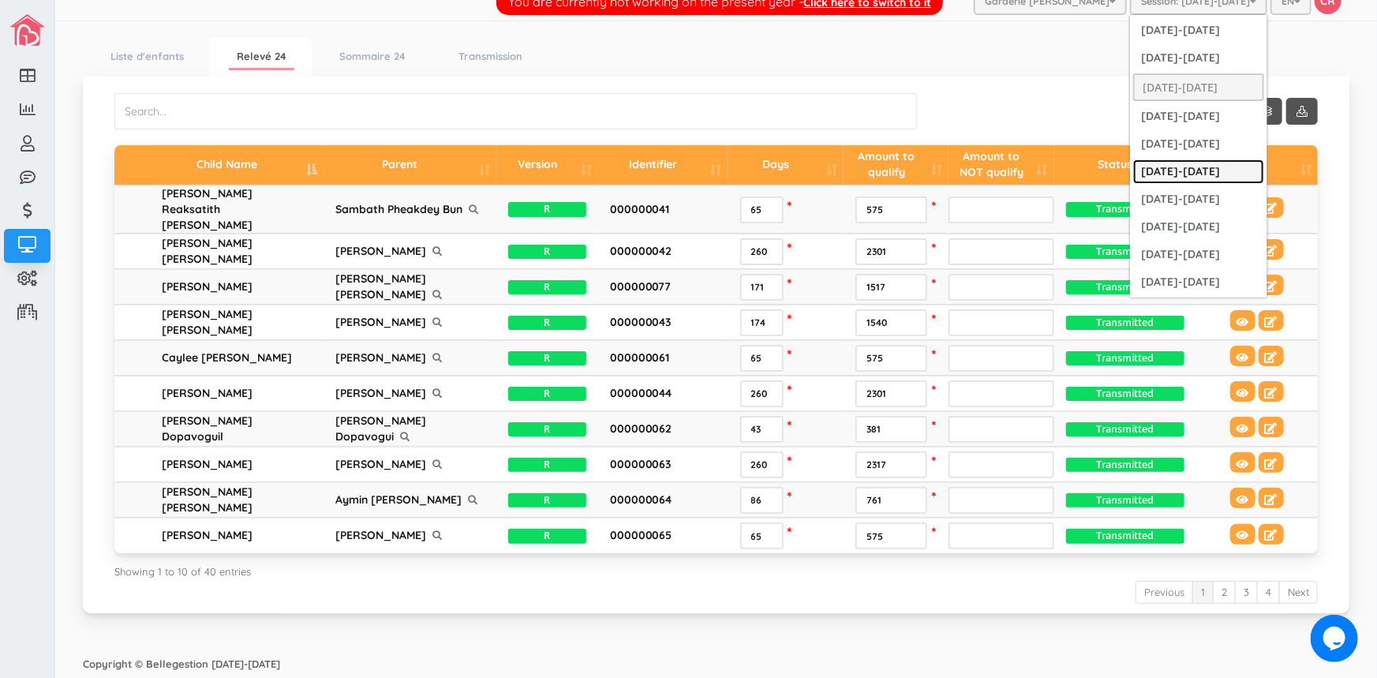
click at [1184, 171] on link "[DATE]-[DATE]" at bounding box center [1198, 171] width 131 height 24
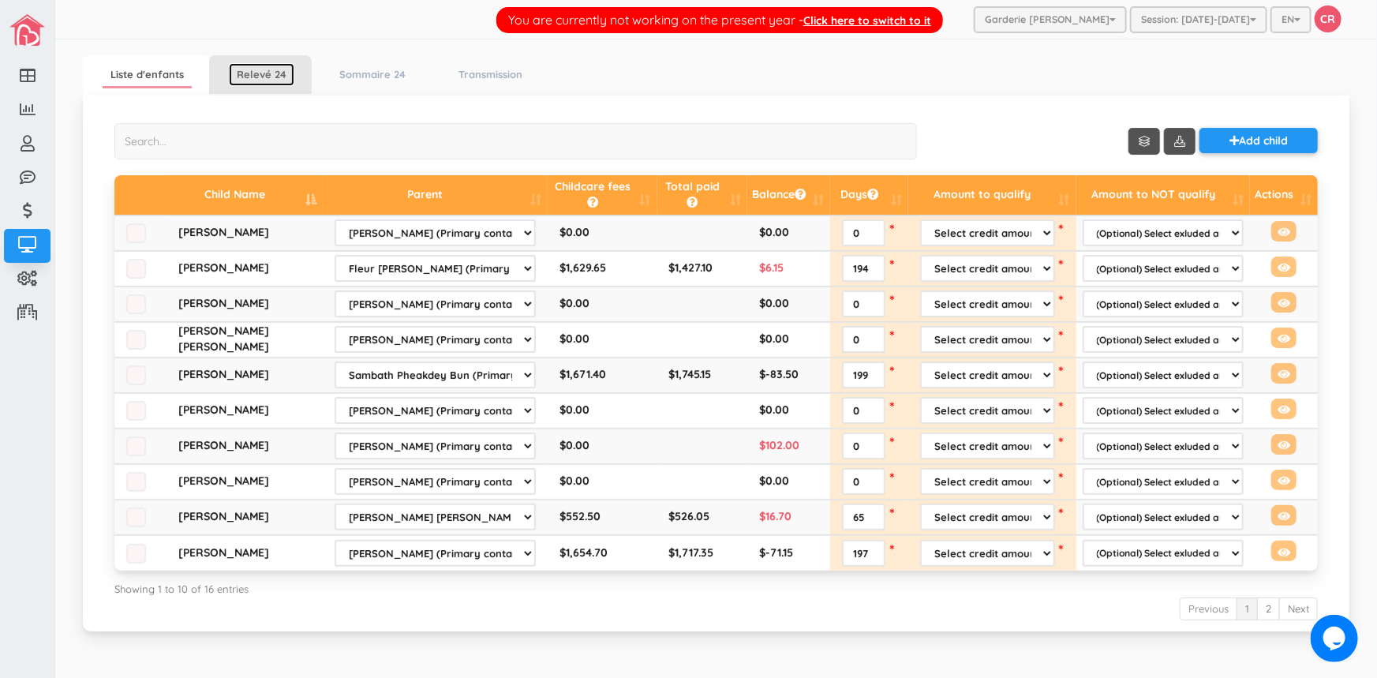
click at [258, 70] on link "Relevé 24" at bounding box center [261, 74] width 65 height 23
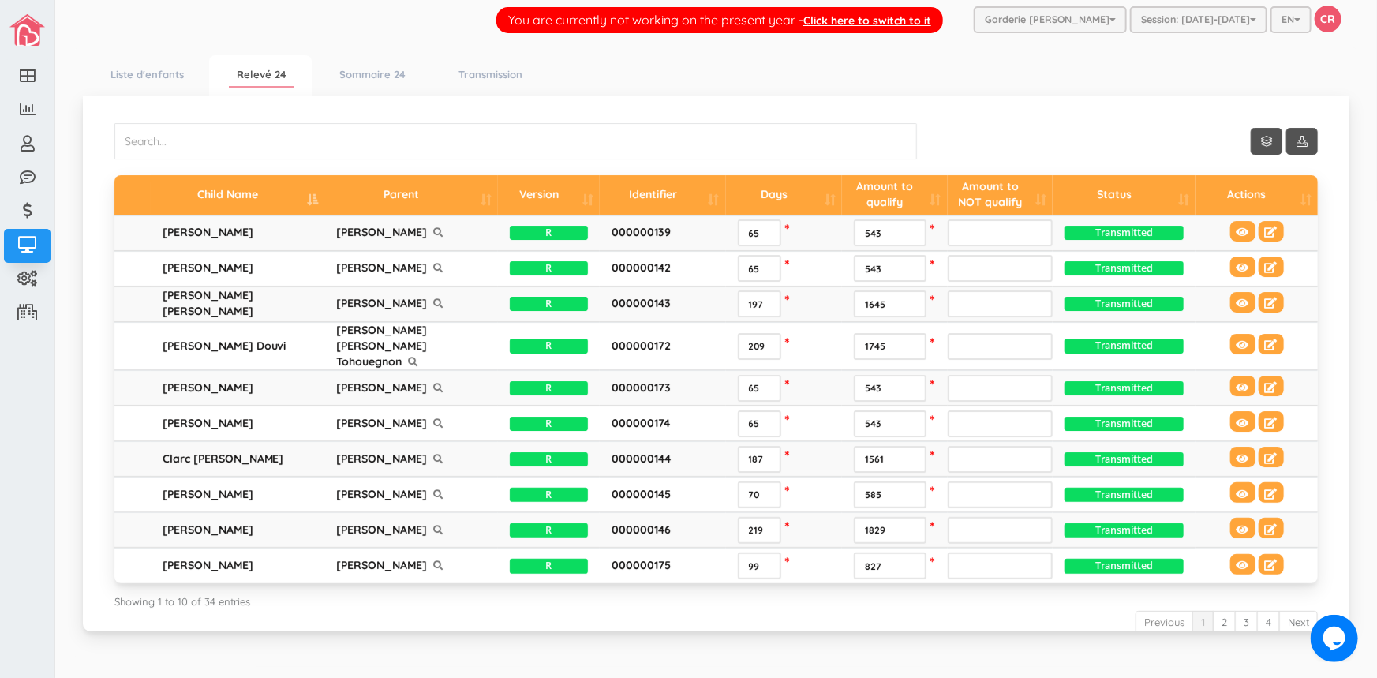
scroll to position [18, 0]
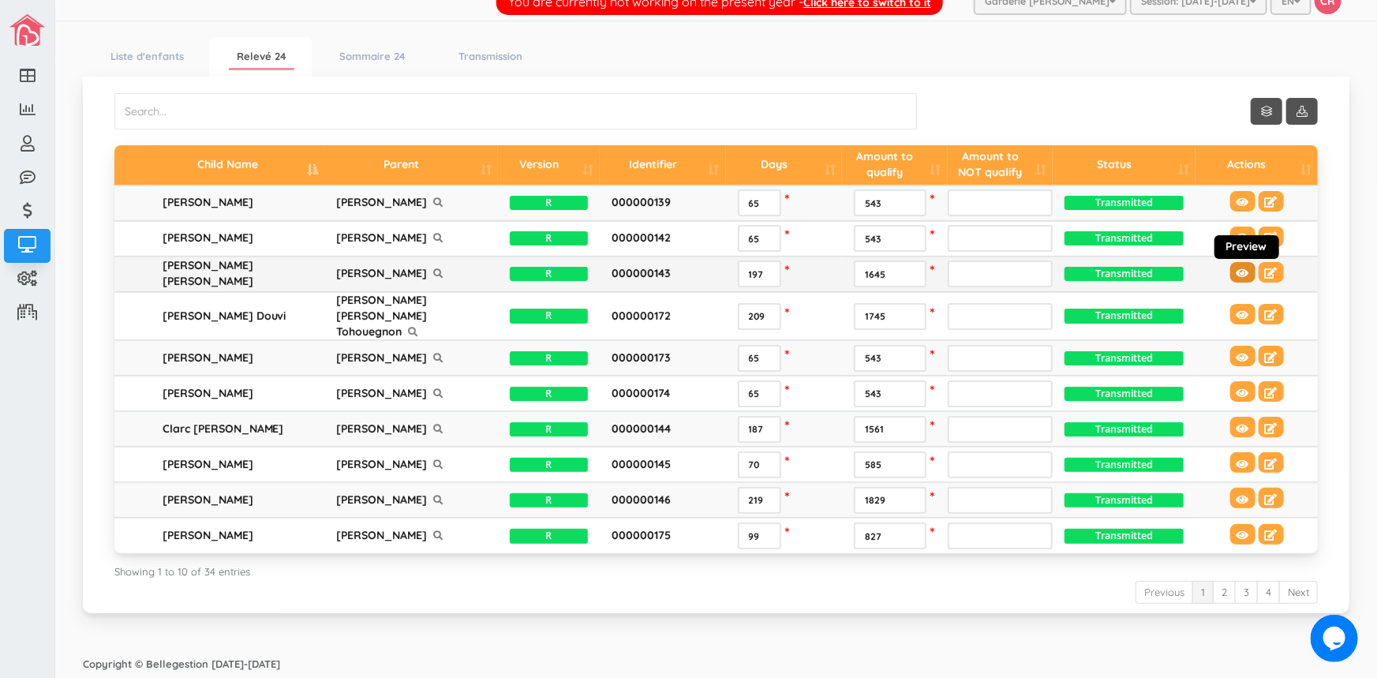
click at [1237, 270] on icon at bounding box center [1243, 273] width 13 height 11
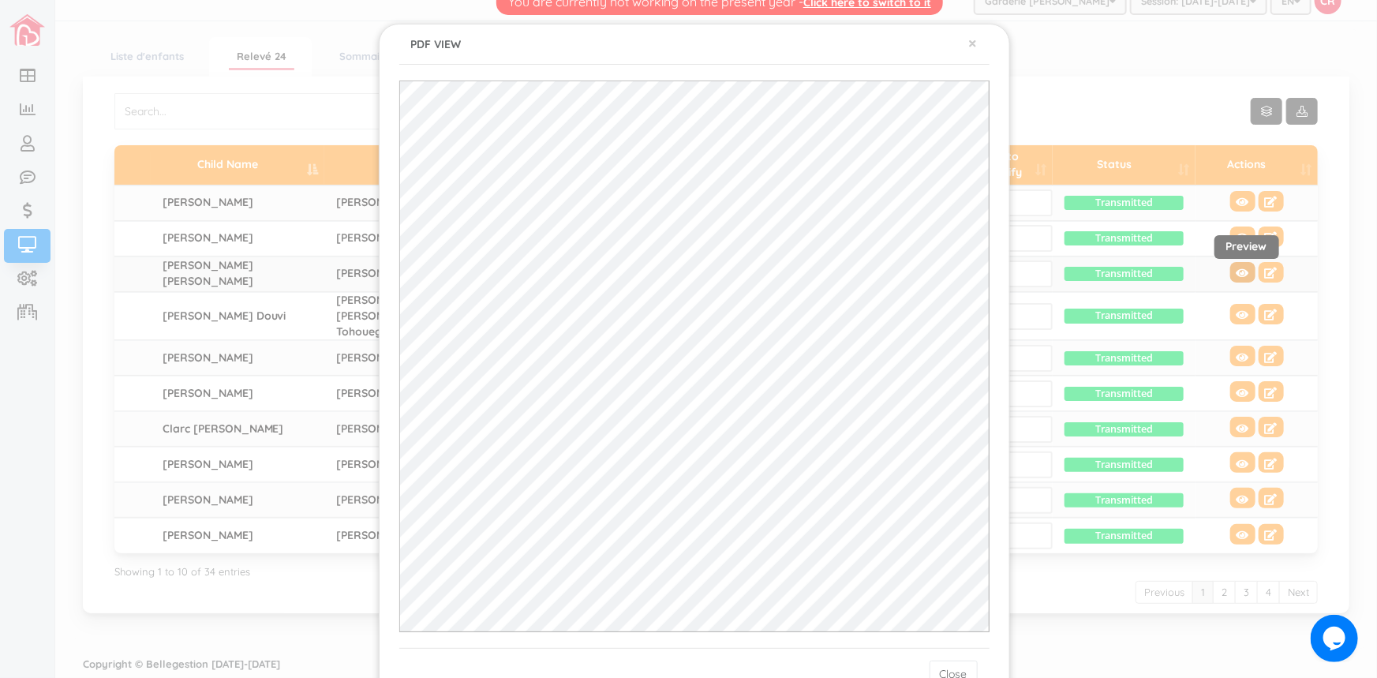
scroll to position [0, 0]
click at [971, 42] on button "×" at bounding box center [973, 43] width 9 height 17
